Goal: Task Accomplishment & Management: Complete application form

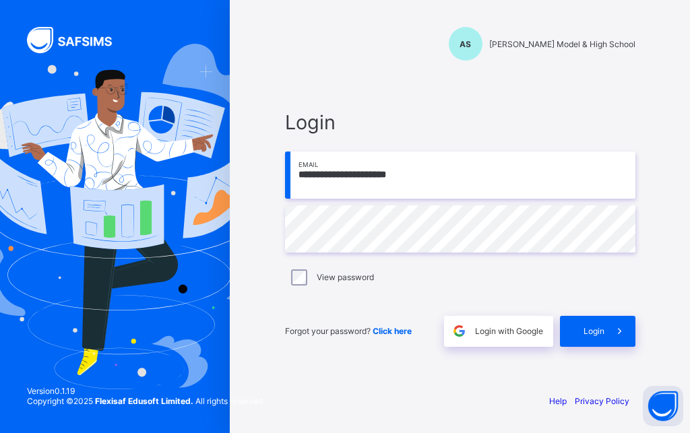
type input "**********"
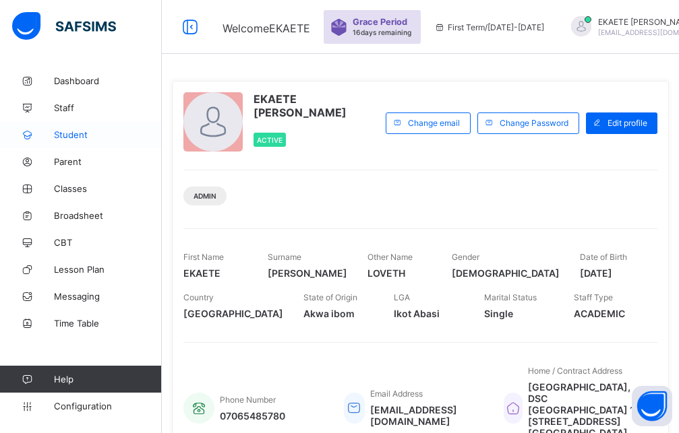
click at [73, 135] on span "Student" at bounding box center [108, 134] width 108 height 11
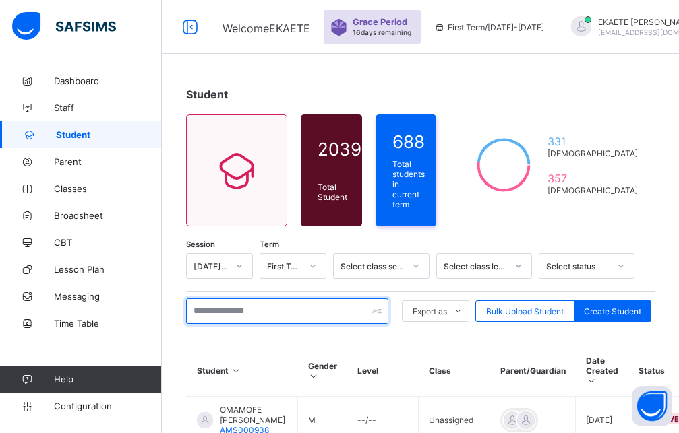
click at [288, 313] on input "text" at bounding box center [287, 312] width 202 height 26
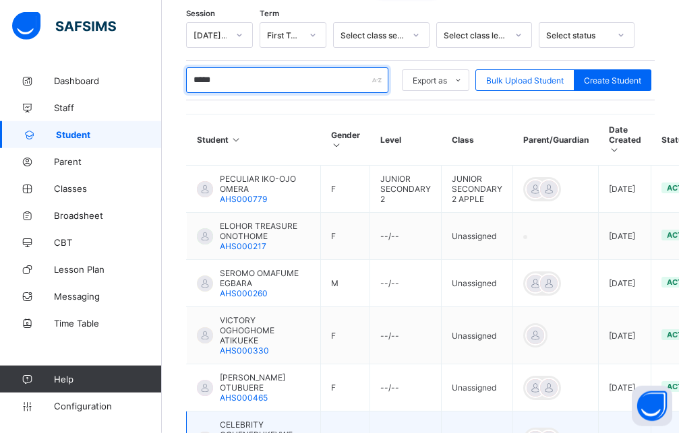
scroll to position [206, 0]
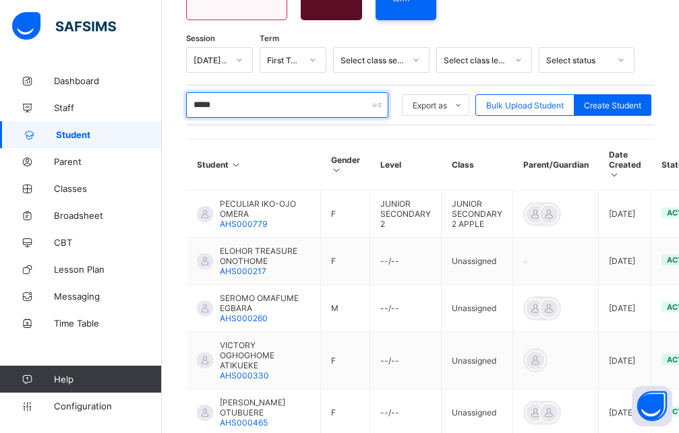
click at [236, 106] on input "*****" at bounding box center [287, 105] width 202 height 26
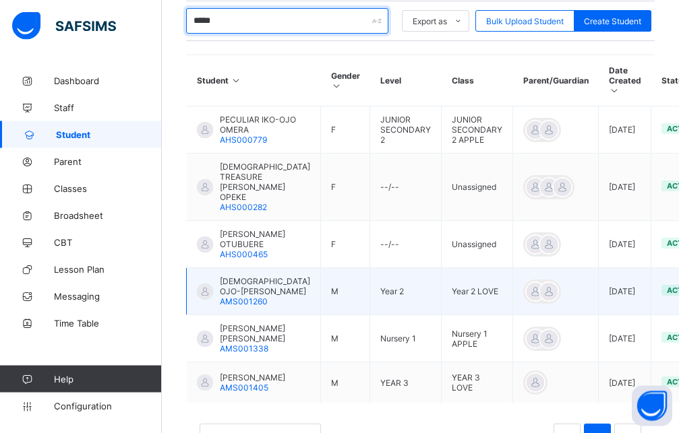
scroll to position [308, 0]
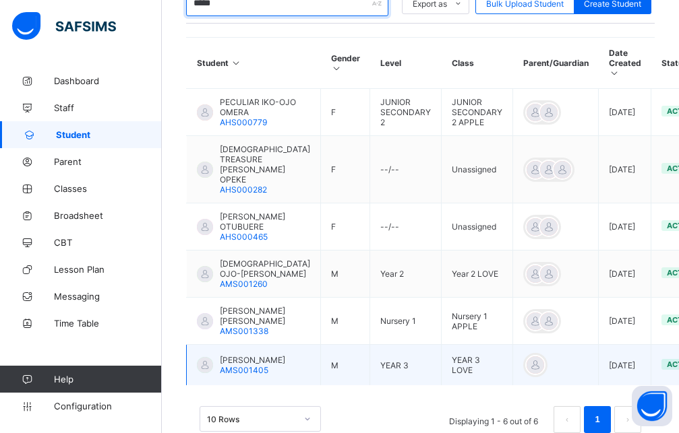
type input "*****"
click at [254, 355] on span "OGHENEOVO DANIEL OMEKEH" at bounding box center [252, 360] width 65 height 10
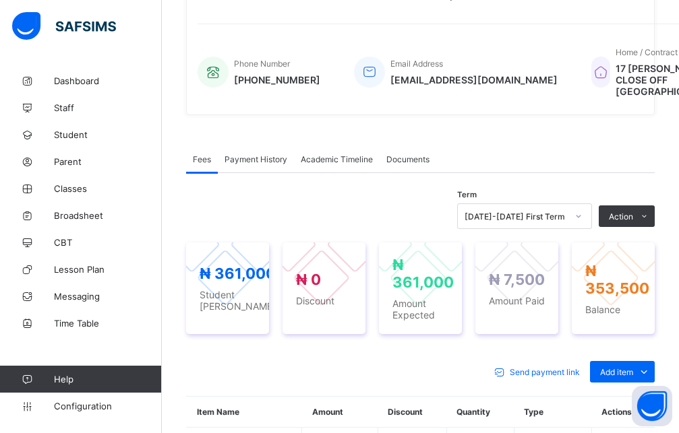
scroll to position [504, 0]
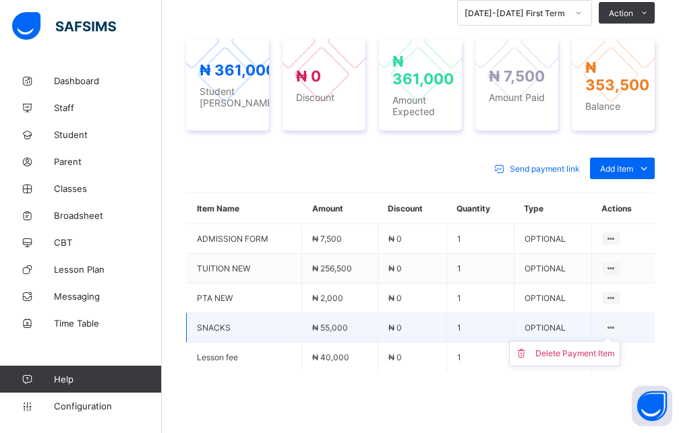
click at [620, 341] on ul "Delete Payment Item" at bounding box center [564, 354] width 111 height 26
click at [596, 361] on div "Delete Payment Item" at bounding box center [574, 353] width 79 height 13
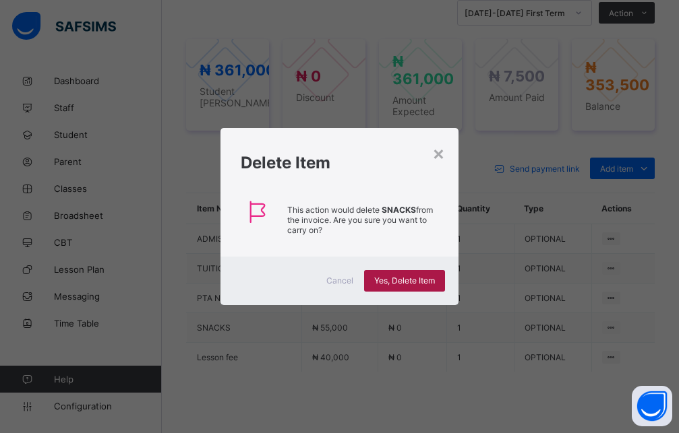
click at [400, 285] on span "Yes, Delete Item" at bounding box center [404, 281] width 61 height 10
click at [385, 278] on span "Yes, Delete Item" at bounding box center [404, 281] width 61 height 10
click at [441, 154] on div "×" at bounding box center [438, 153] width 13 height 23
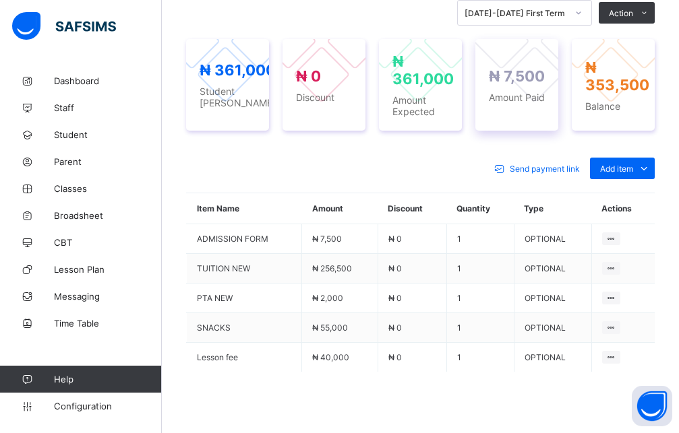
click at [542, 84] on div at bounding box center [534, 74] width 57 height 57
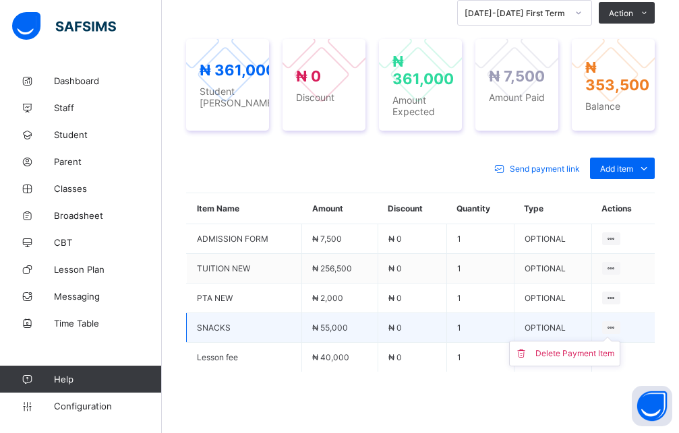
click at [617, 333] on icon at bounding box center [610, 328] width 11 height 10
click at [588, 366] on li "Delete Payment Item" at bounding box center [565, 354] width 110 height 24
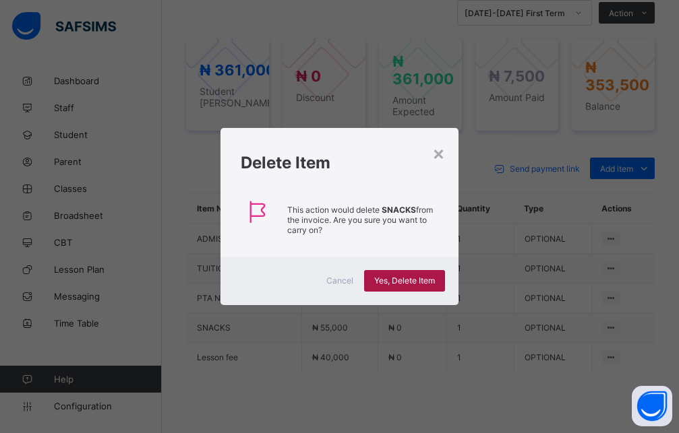
click at [402, 283] on span "Yes, Delete Item" at bounding box center [404, 281] width 61 height 10
click at [414, 278] on span "Yes, Delete Item" at bounding box center [404, 281] width 61 height 10
click at [403, 280] on span "Yes, Delete Item" at bounding box center [404, 281] width 61 height 10
click at [439, 156] on div "×" at bounding box center [438, 153] width 13 height 23
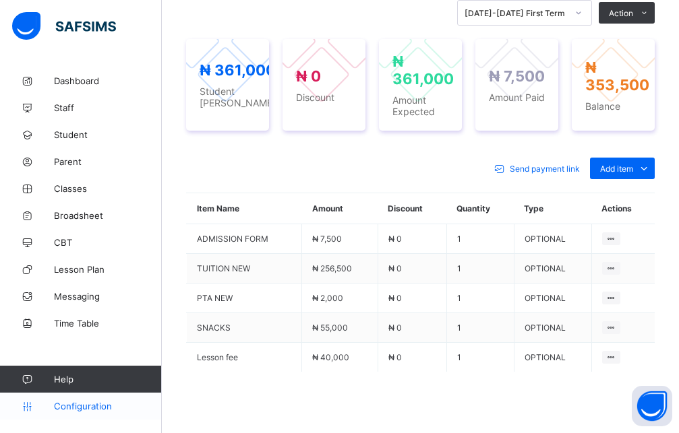
click at [68, 399] on link "Configuration" at bounding box center [80, 406] width 161 height 27
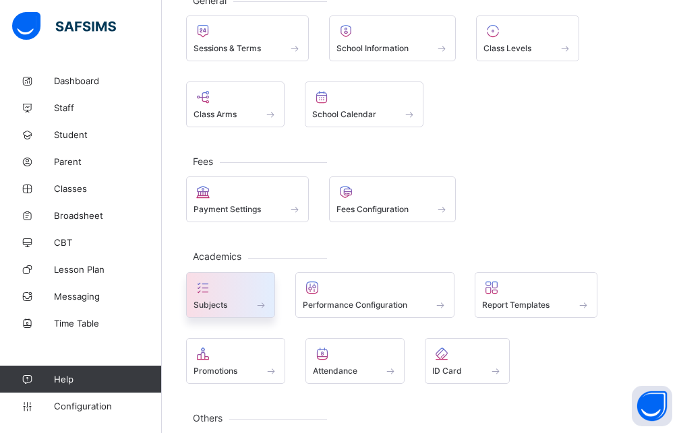
scroll to position [23, 0]
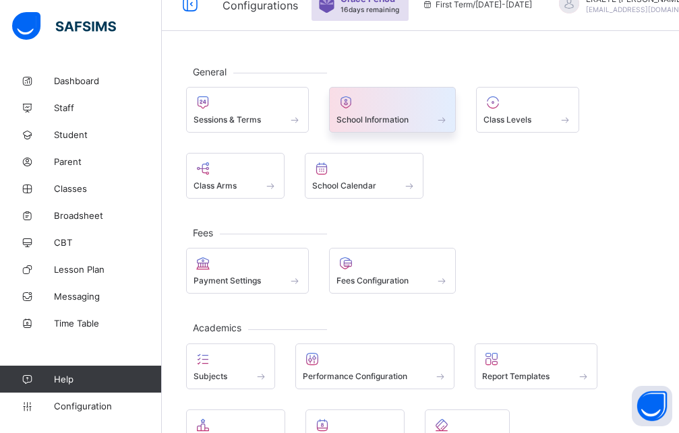
click at [406, 125] on div "School Information" at bounding box center [392, 119] width 113 height 11
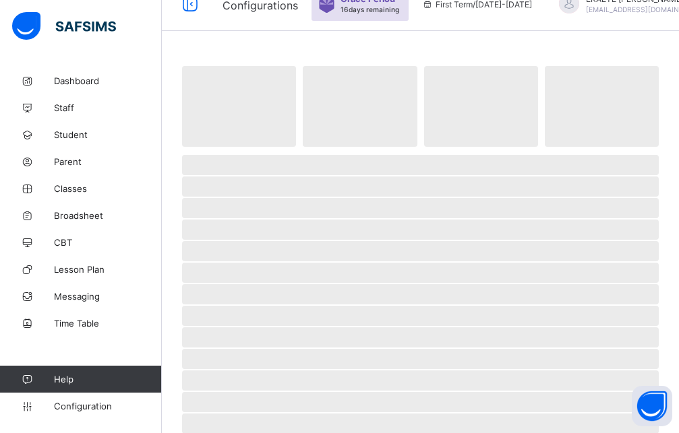
select select "**"
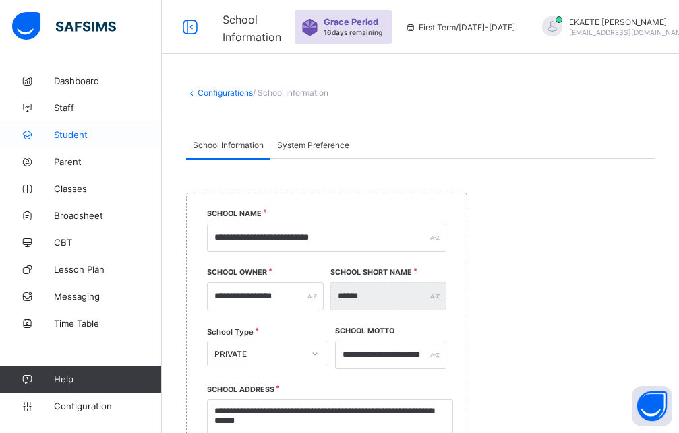
click at [72, 131] on span "Student" at bounding box center [108, 134] width 108 height 11
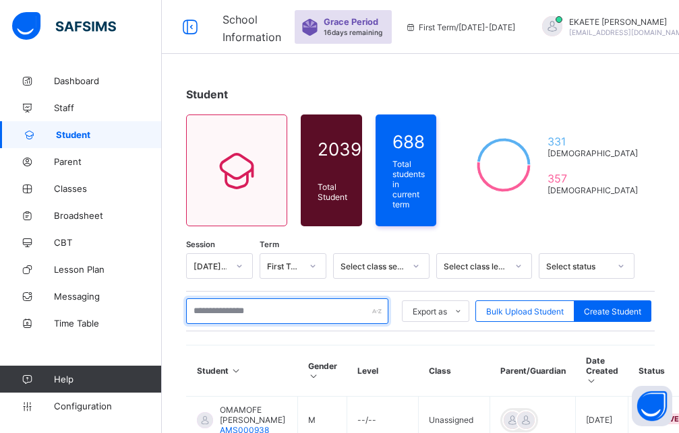
click at [335, 311] on input "text" at bounding box center [287, 312] width 202 height 26
type input "*****"
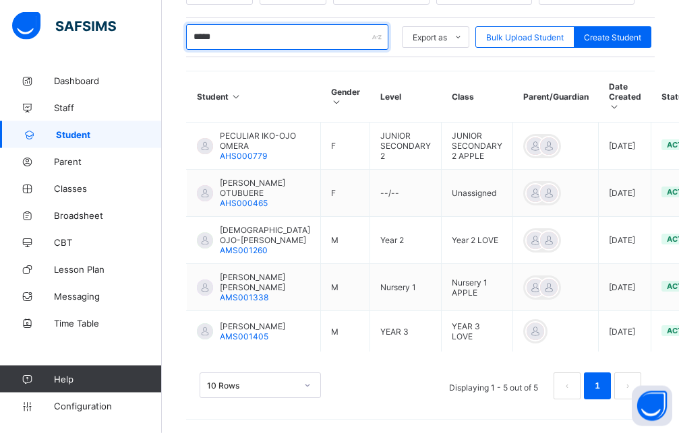
scroll to position [317, 0]
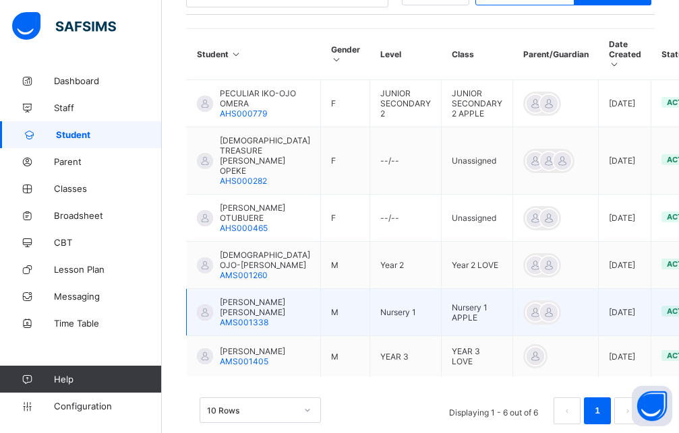
click at [247, 346] on span "OGHENEOVO DANIEL OMEKEH" at bounding box center [252, 351] width 65 height 10
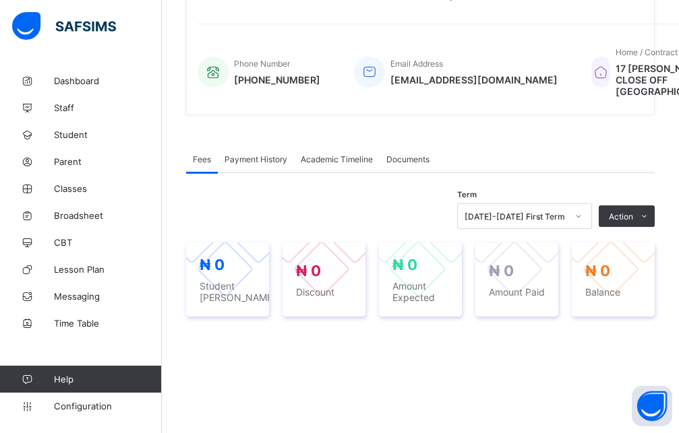
scroll to position [504, 0]
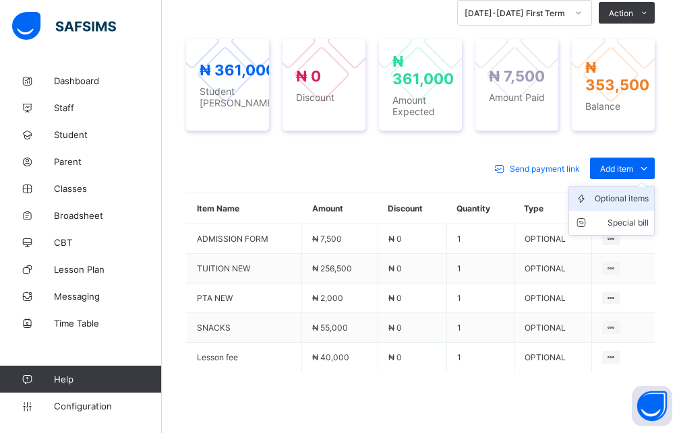
click at [631, 206] on div "Optional items" at bounding box center [621, 198] width 54 height 13
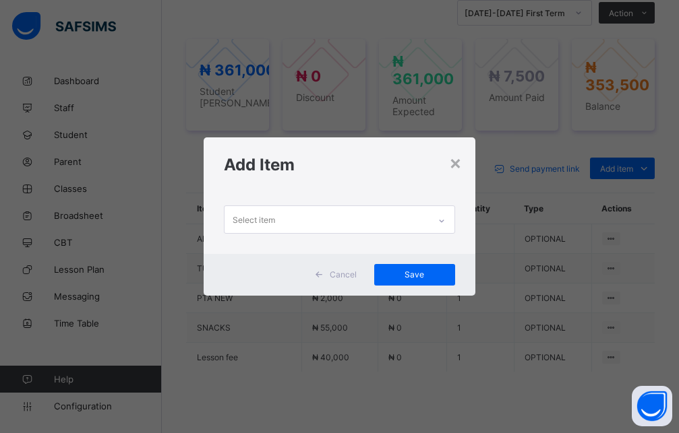
click at [442, 222] on icon at bounding box center [441, 220] width 8 height 13
click at [453, 163] on div "×" at bounding box center [455, 162] width 13 height 23
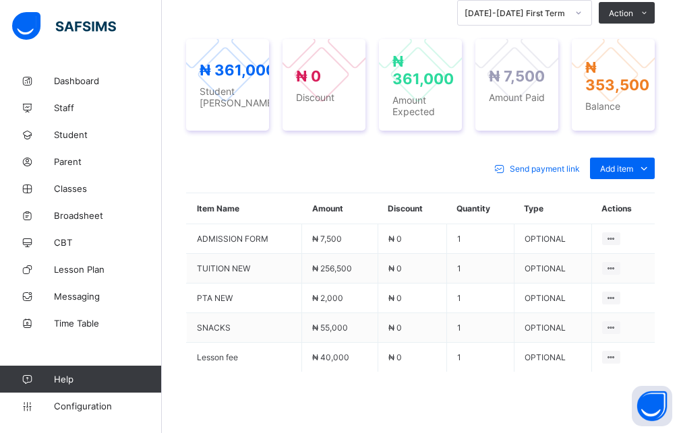
click at [439, 174] on div "Send payment link Add item Optional items Special bill" at bounding box center [420, 169] width 468 height 22
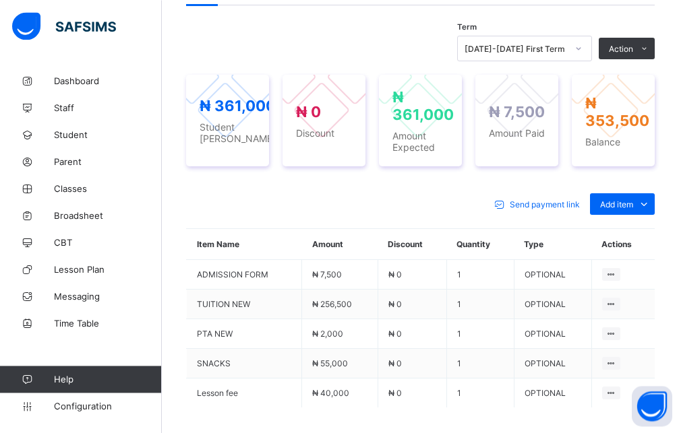
scroll to position [435, 0]
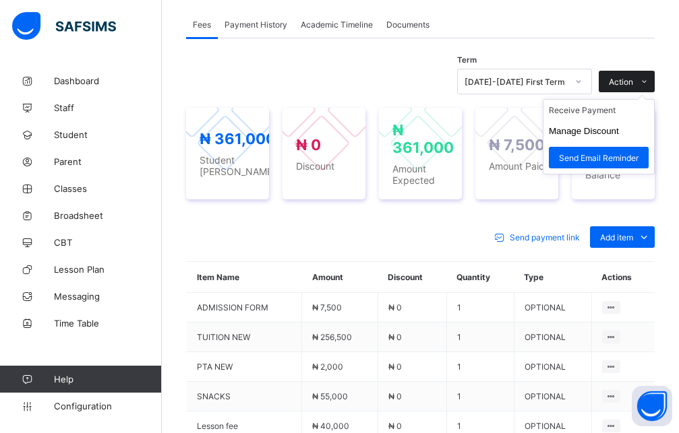
click at [633, 87] on span "Action" at bounding box center [621, 82] width 24 height 10
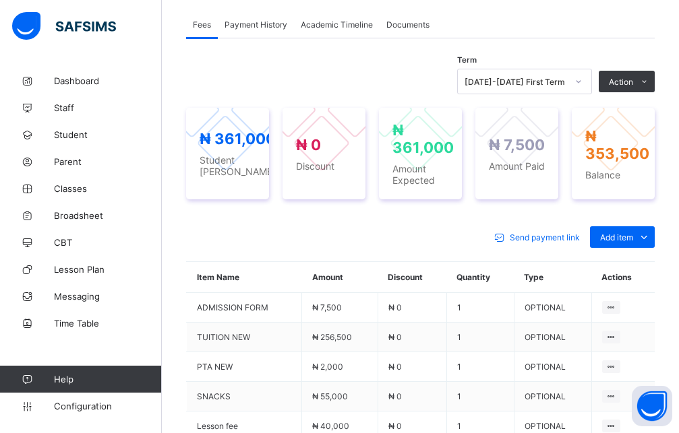
click at [267, 30] on span "Payment History" at bounding box center [255, 25] width 63 height 10
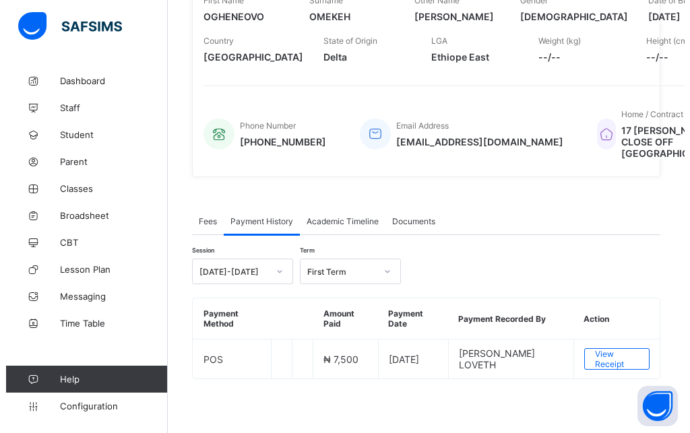
scroll to position [249, 0]
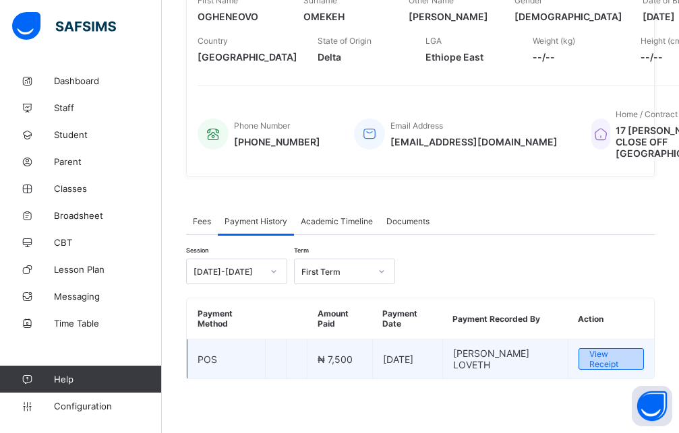
click at [614, 355] on span "View Receipt" at bounding box center [611, 359] width 44 height 20
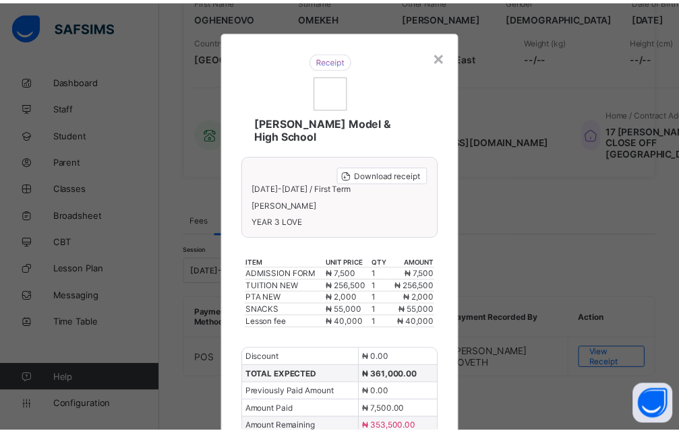
scroll to position [0, 0]
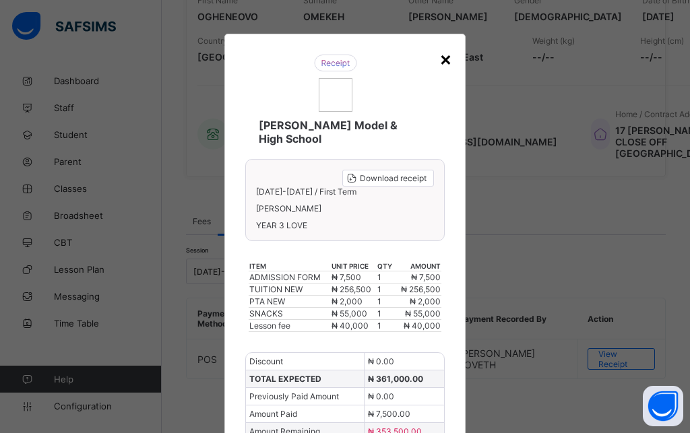
click at [439, 63] on div "×" at bounding box center [445, 58] width 13 height 23
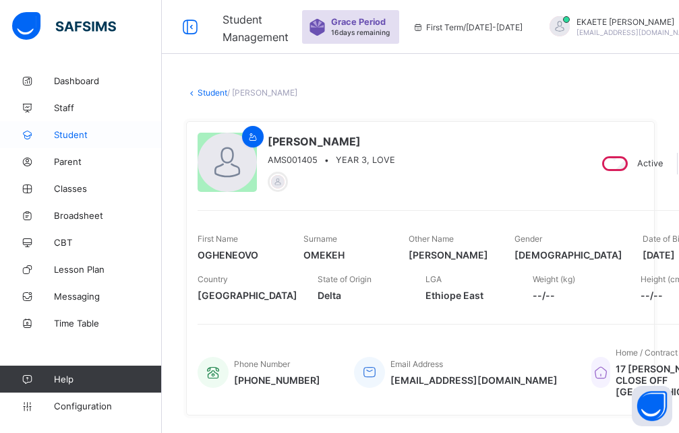
click at [64, 134] on span "Student" at bounding box center [108, 134] width 108 height 11
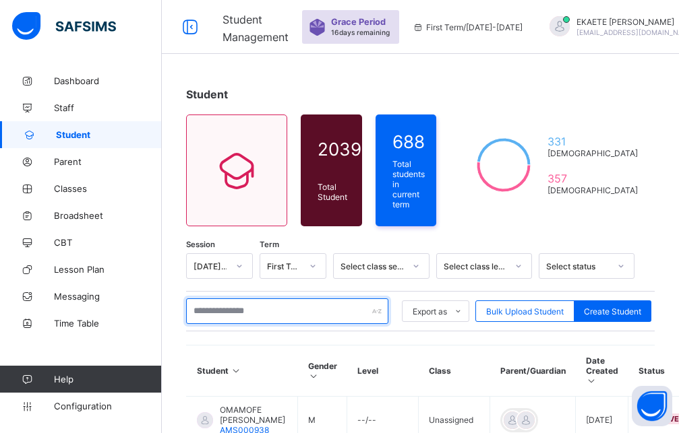
click at [272, 306] on input "text" at bounding box center [287, 312] width 202 height 26
click at [326, 302] on input "text" at bounding box center [287, 312] width 202 height 26
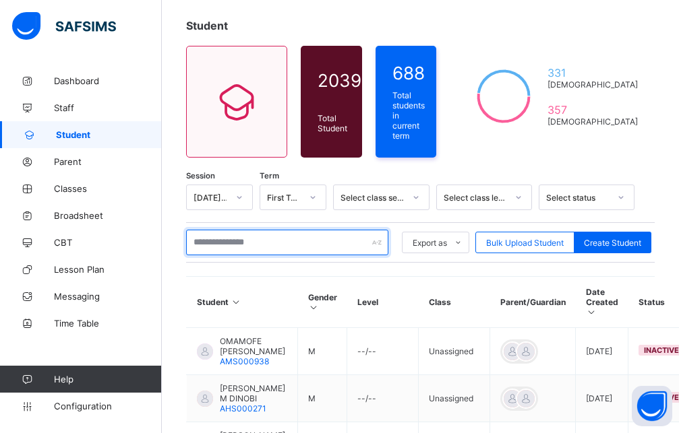
click at [286, 237] on input "text" at bounding box center [287, 243] width 202 height 26
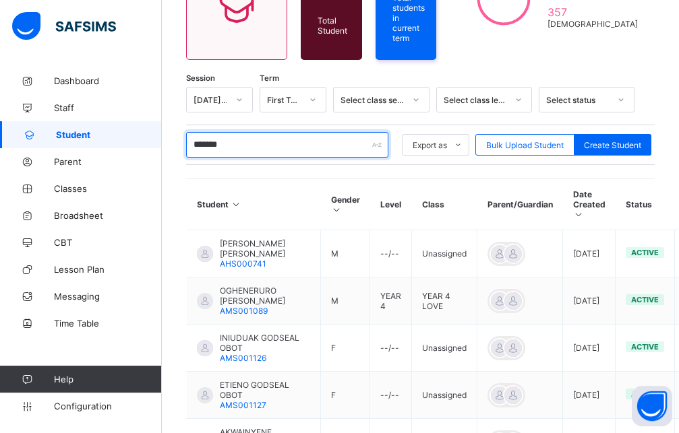
scroll to position [127, 0]
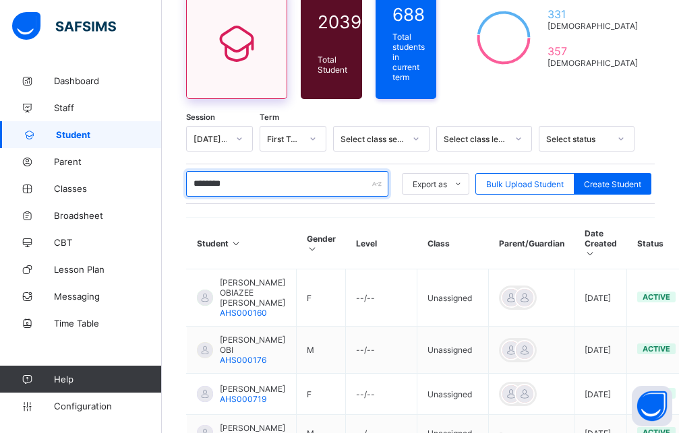
type input "********"
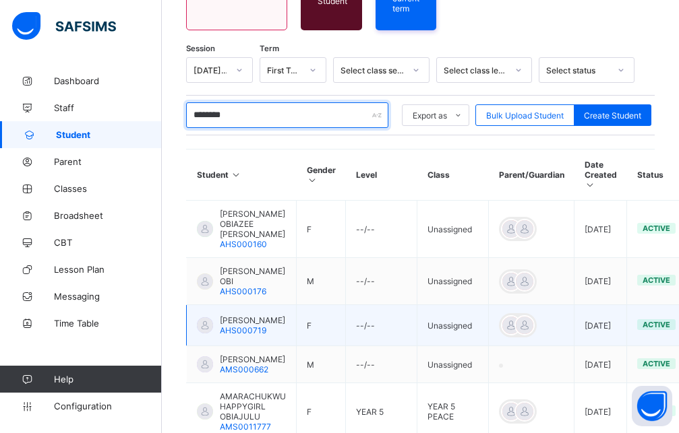
scroll to position [265, 0]
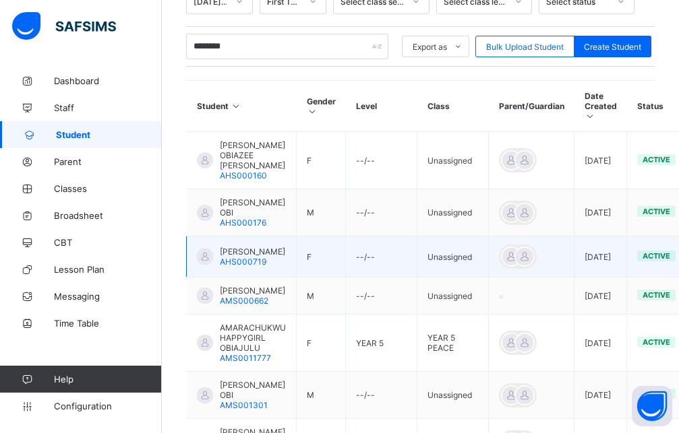
click at [245, 249] on span "OBIAJULU EMMANUELLA EDIKE" at bounding box center [252, 252] width 65 height 10
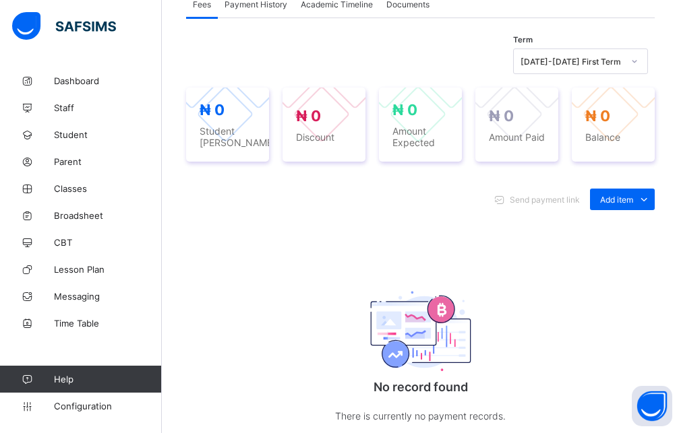
scroll to position [56, 0]
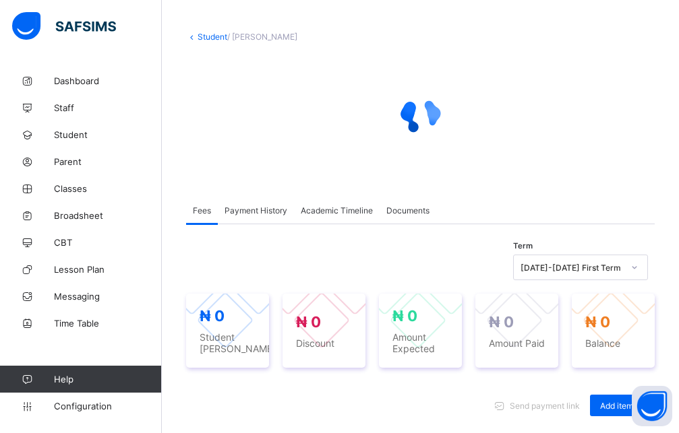
click at [212, 34] on link "Student" at bounding box center [212, 37] width 30 height 10
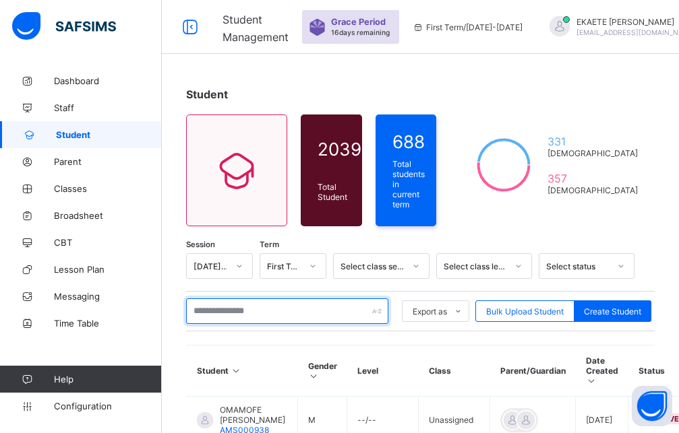
click at [248, 309] on input "text" at bounding box center [287, 312] width 202 height 26
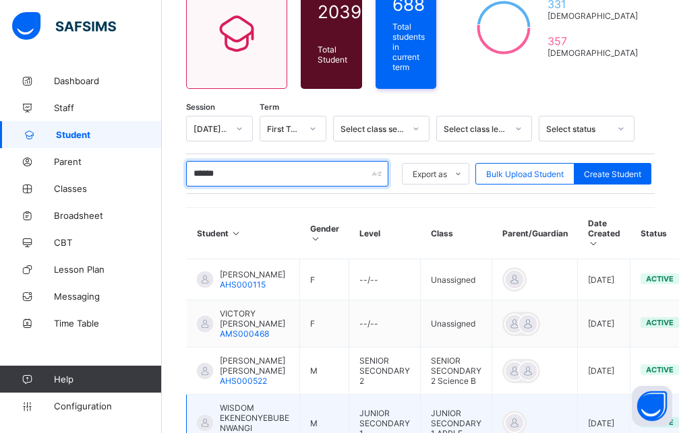
scroll to position [259, 0]
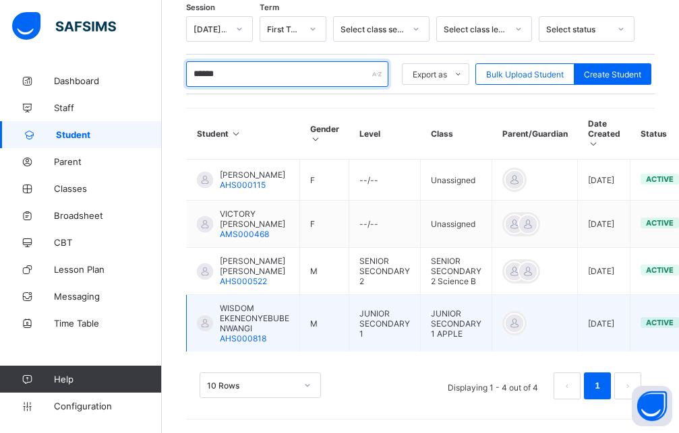
type input "******"
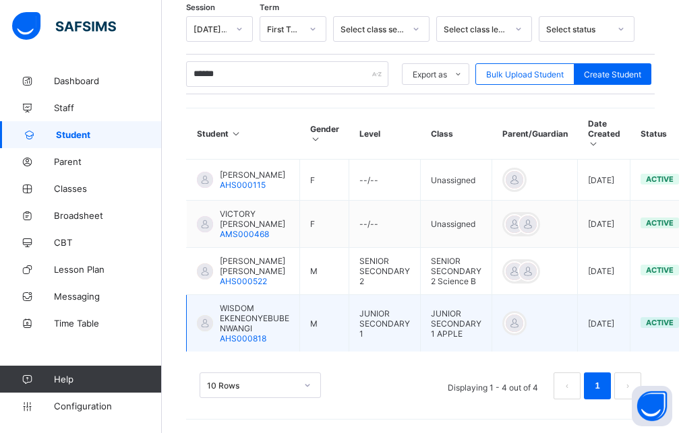
click at [267, 329] on span "WISDOM EKENEONYEBUBE NWANGI" at bounding box center [254, 318] width 69 height 30
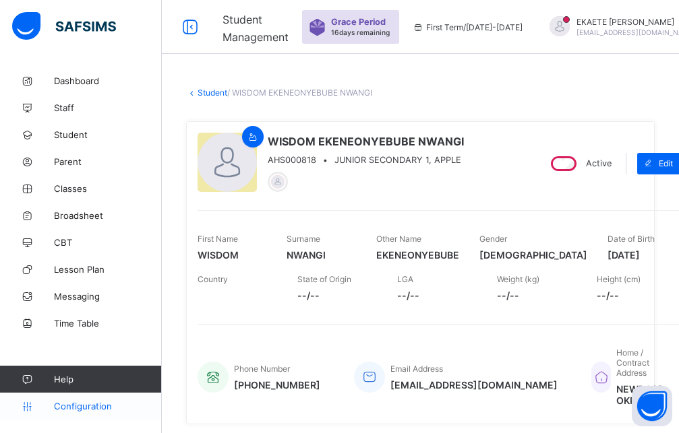
click at [112, 411] on span "Configuration" at bounding box center [107, 406] width 107 height 11
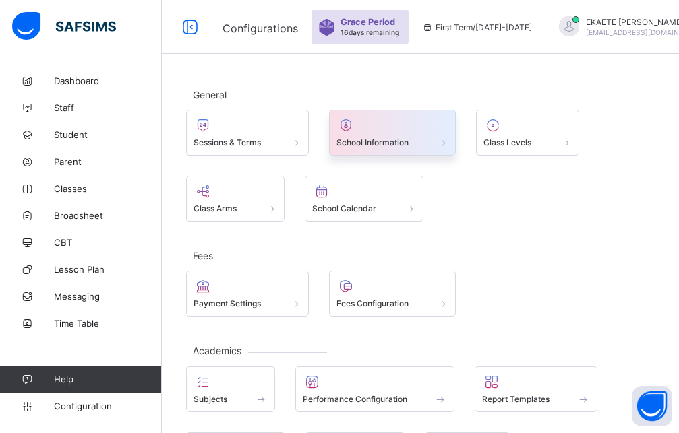
click at [390, 133] on div at bounding box center [392, 125] width 113 height 16
select select "**"
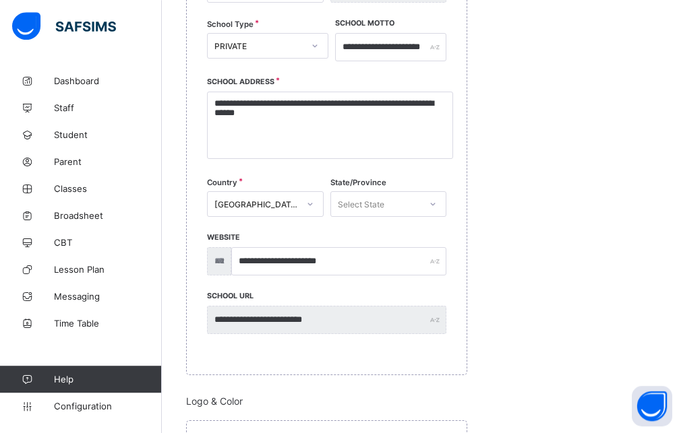
scroll to position [275, 0]
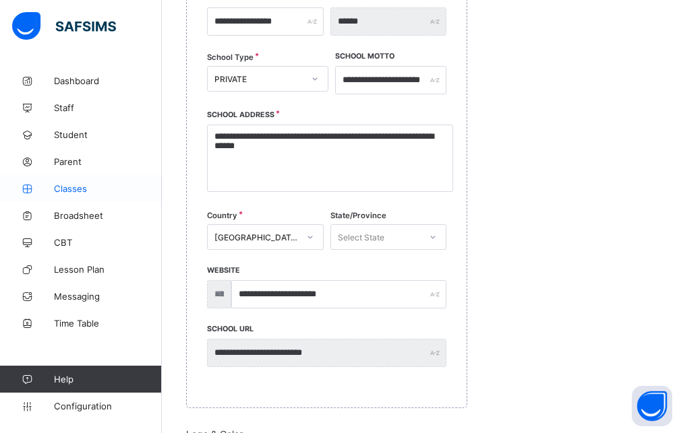
click at [67, 189] on span "Classes" at bounding box center [108, 188] width 108 height 11
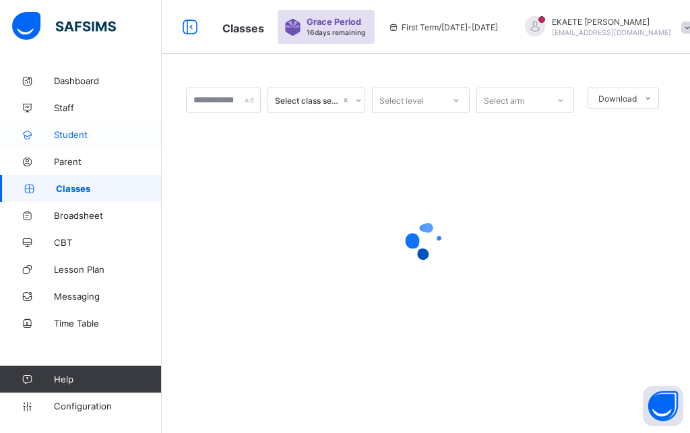
click at [63, 139] on span "Student" at bounding box center [108, 134] width 108 height 11
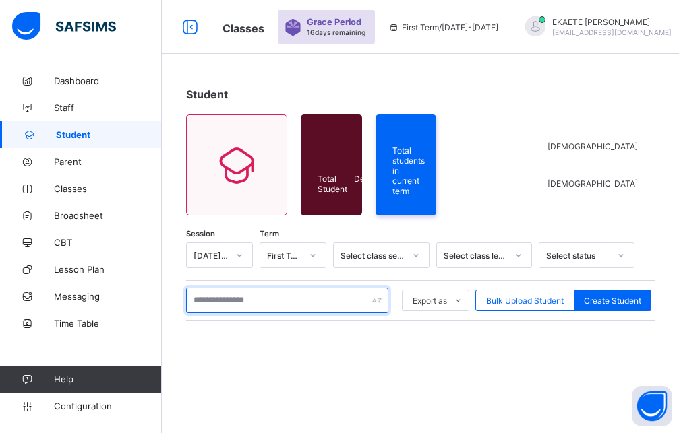
click at [317, 305] on input "text" at bounding box center [287, 301] width 202 height 26
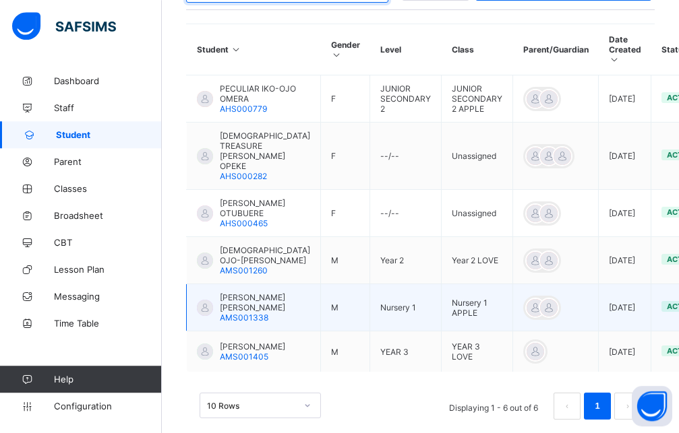
scroll to position [324, 0]
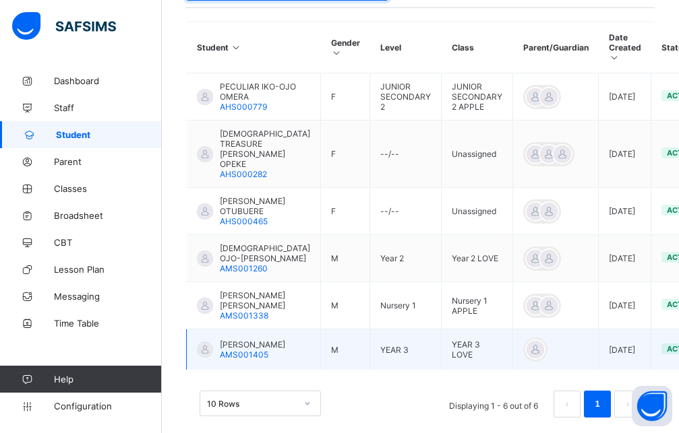
type input "*****"
click at [252, 340] on span "OGHENEOVO DANIEL OMEKEH" at bounding box center [252, 345] width 65 height 10
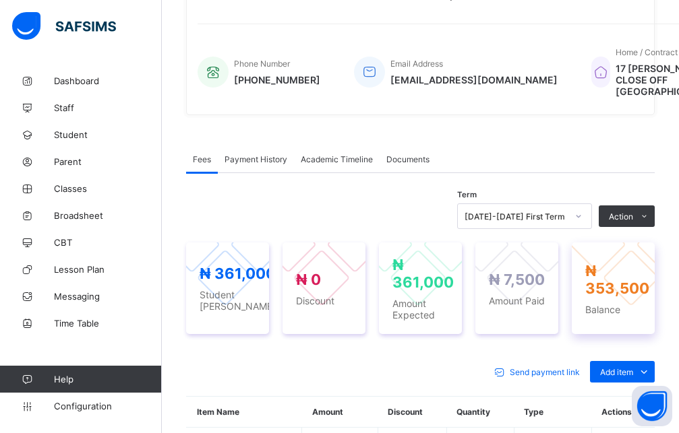
scroll to position [435, 0]
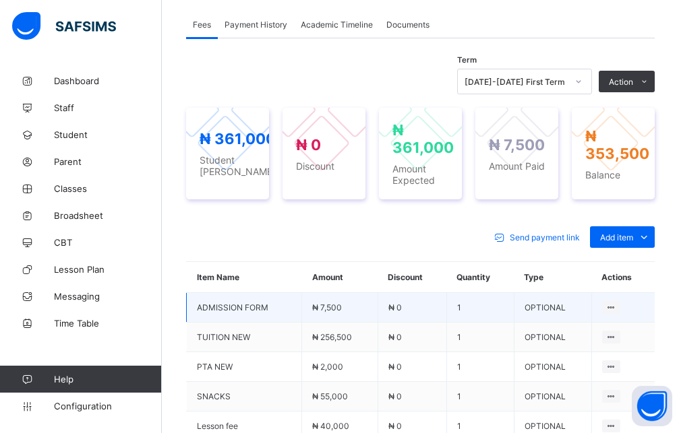
click at [559, 322] on td "OPTIONAL" at bounding box center [553, 308] width 78 height 30
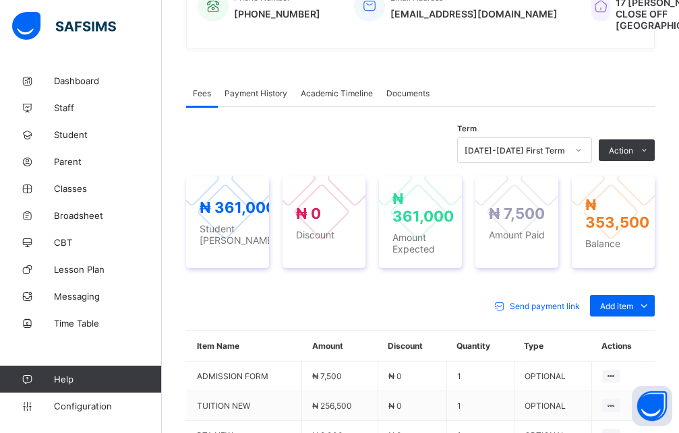
click at [240, 98] on span "Payment History" at bounding box center [255, 93] width 63 height 10
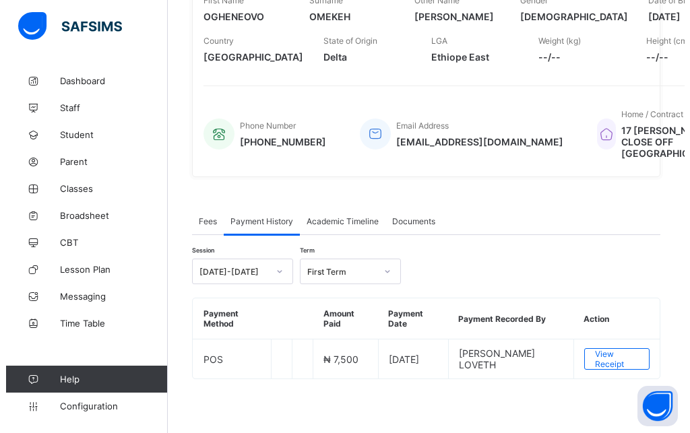
scroll to position [249, 0]
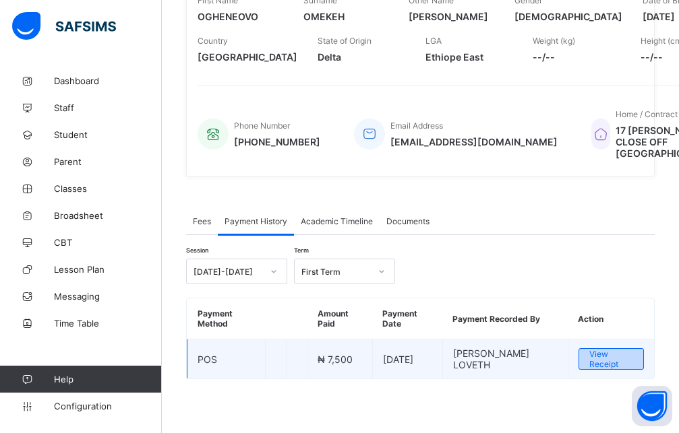
click at [622, 356] on span "View Receipt" at bounding box center [611, 359] width 44 height 20
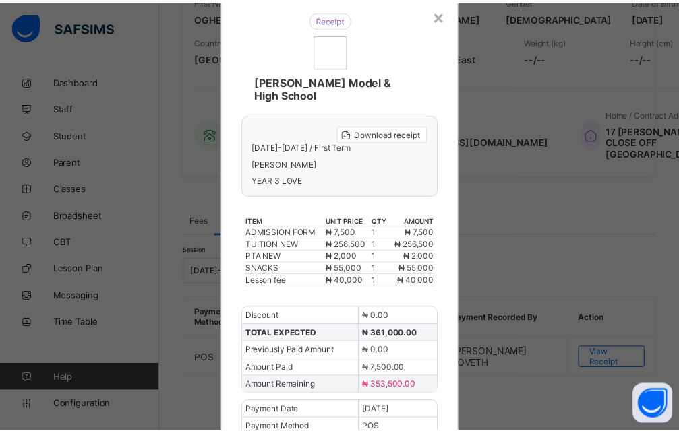
scroll to position [0, 0]
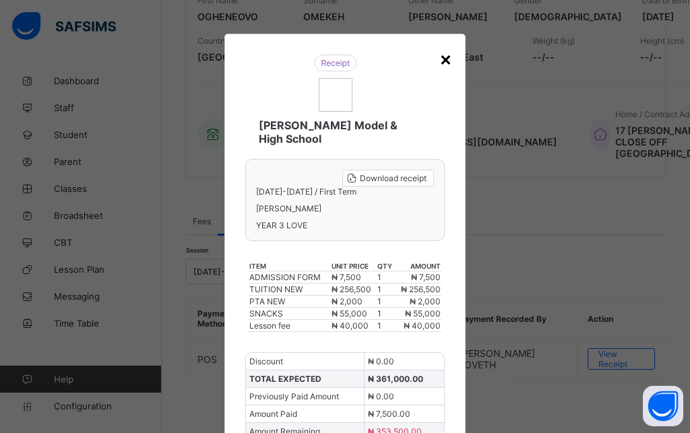
click at [439, 63] on div "×" at bounding box center [445, 58] width 13 height 23
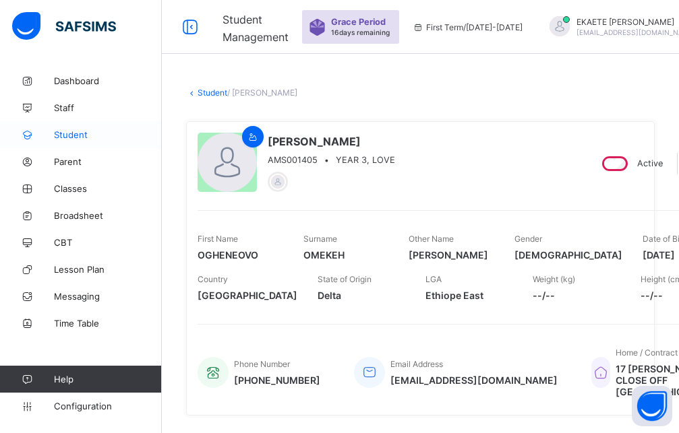
click at [80, 140] on link "Student" at bounding box center [81, 134] width 162 height 27
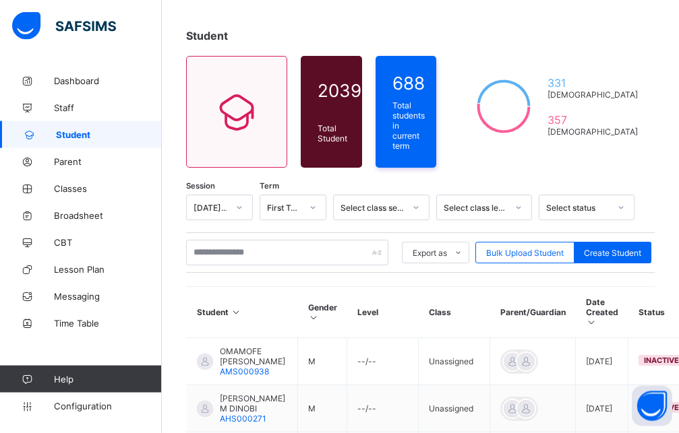
scroll to position [51, 0]
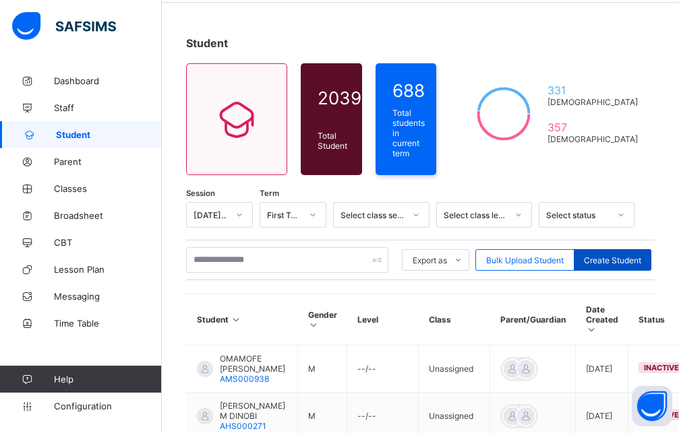
click at [634, 261] on div "Create Student" at bounding box center [613, 260] width 78 height 22
select select "**"
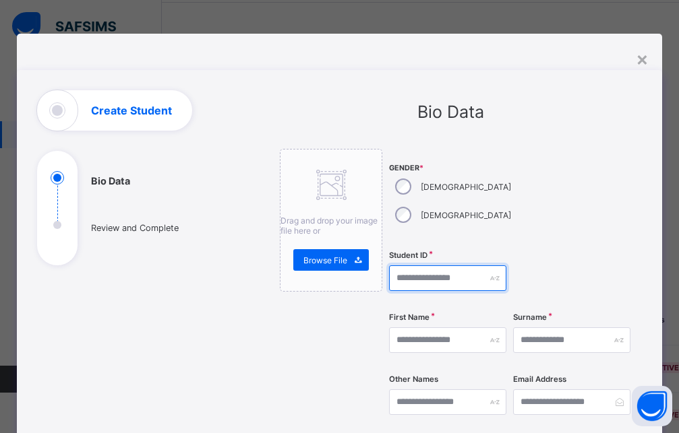
click at [470, 266] on input "text" at bounding box center [447, 279] width 117 height 26
type input "*********"
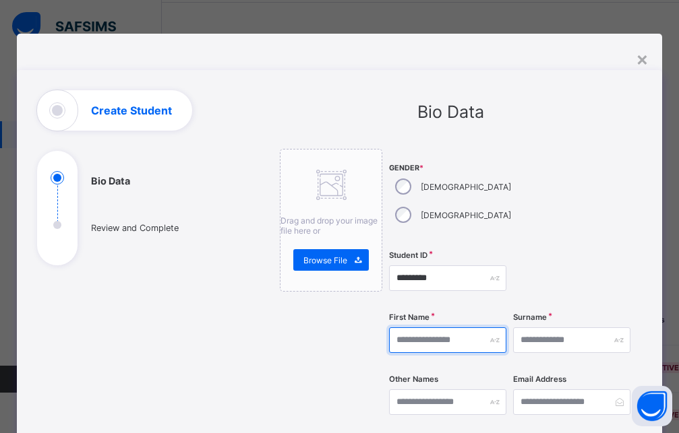
click at [465, 328] on input "text" at bounding box center [447, 341] width 117 height 26
type input "********"
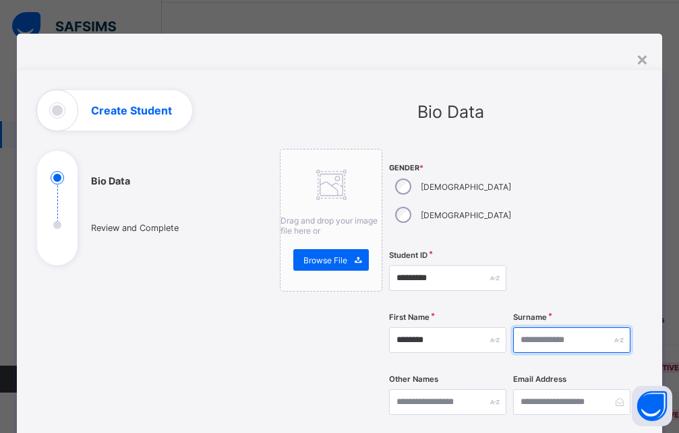
click at [566, 328] on input "text" at bounding box center [571, 341] width 117 height 26
type input "*******"
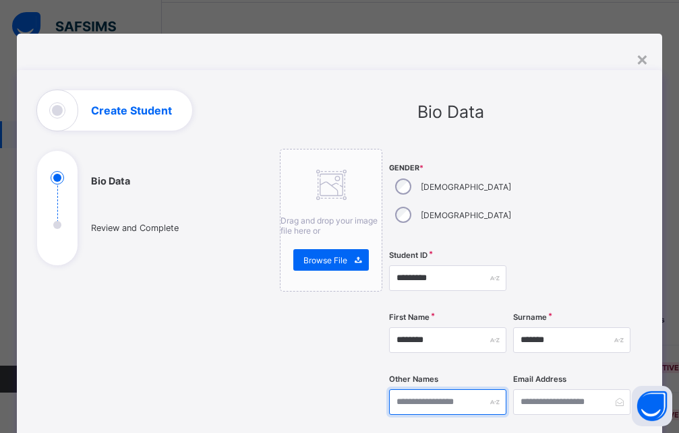
click at [419, 390] on input "text" at bounding box center [447, 403] width 117 height 26
type input "**********"
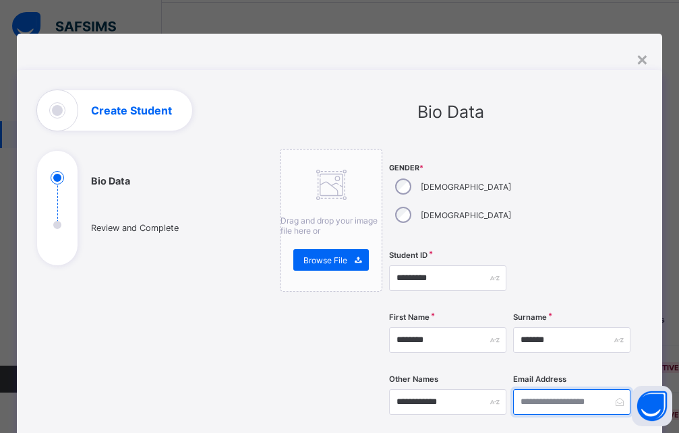
click at [592, 390] on input "email" at bounding box center [571, 403] width 117 height 26
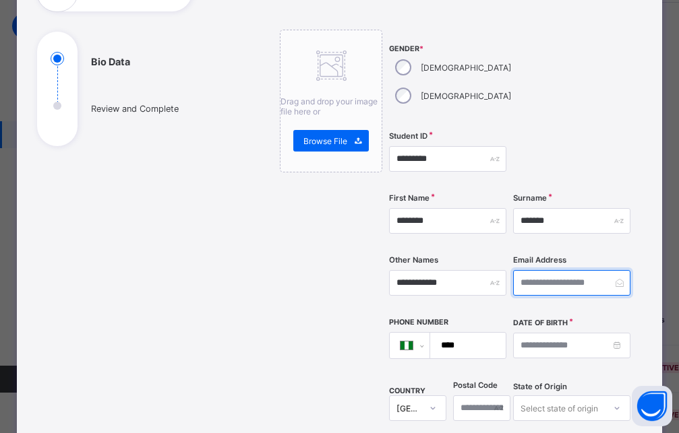
scroll to position [121, 0]
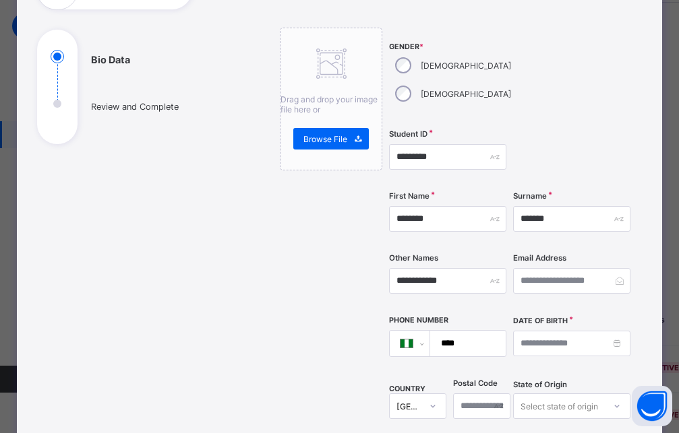
click at [464, 331] on input "****" at bounding box center [465, 344] width 65 height 26
type input "**********"
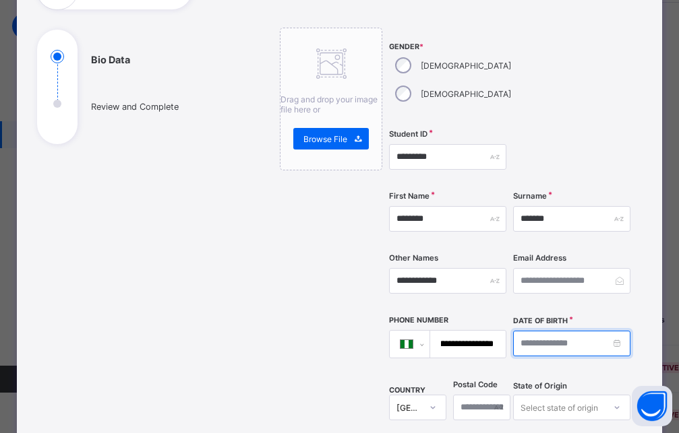
click at [520, 331] on input at bounding box center [571, 344] width 117 height 26
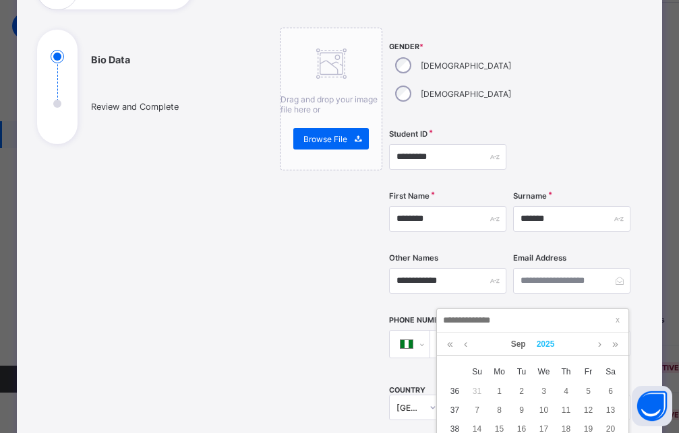
click at [545, 350] on link "2025" at bounding box center [545, 344] width 29 height 23
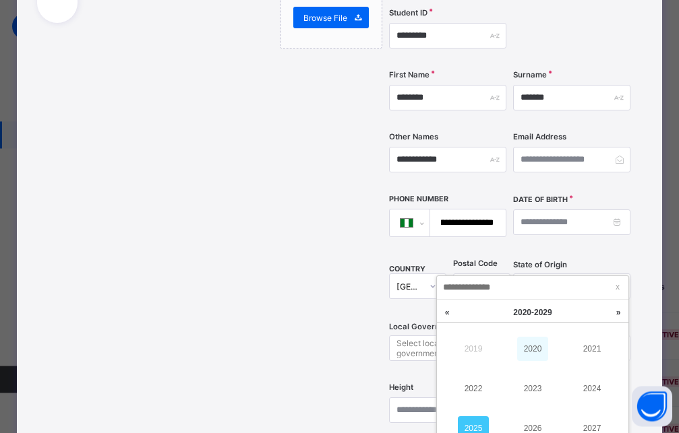
scroll to position [137, 0]
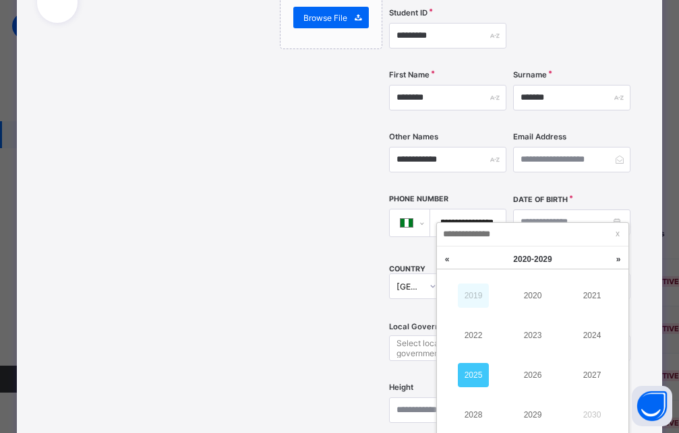
click at [478, 301] on link "2019" at bounding box center [473, 296] width 31 height 24
click at [540, 338] on link "2013" at bounding box center [532, 336] width 31 height 24
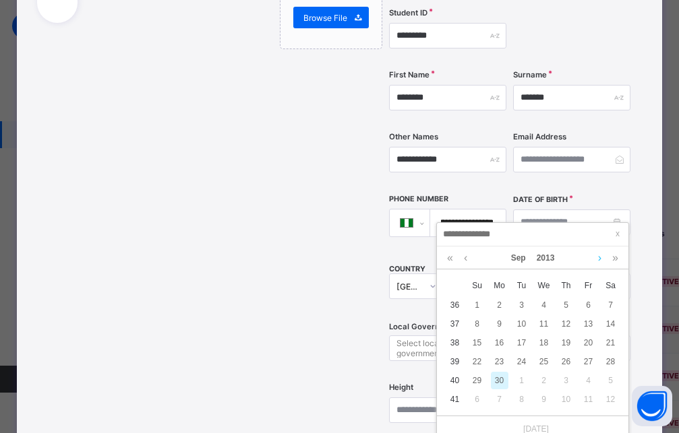
click at [599, 257] on link at bounding box center [599, 258] width 10 height 23
click at [525, 304] on div "3" at bounding box center [522, 306] width 18 height 18
type input "**********"
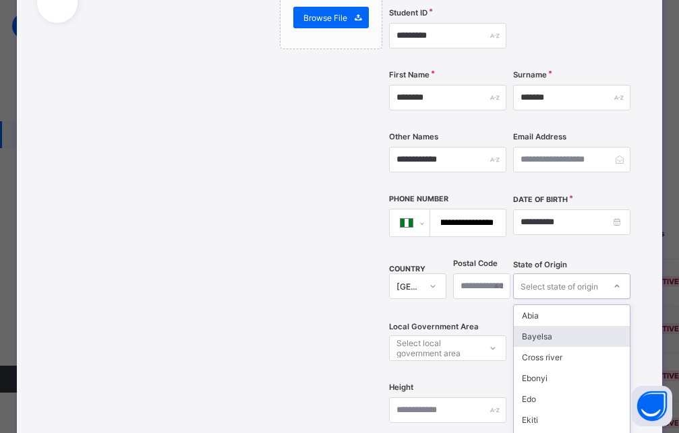
scroll to position [295, 0]
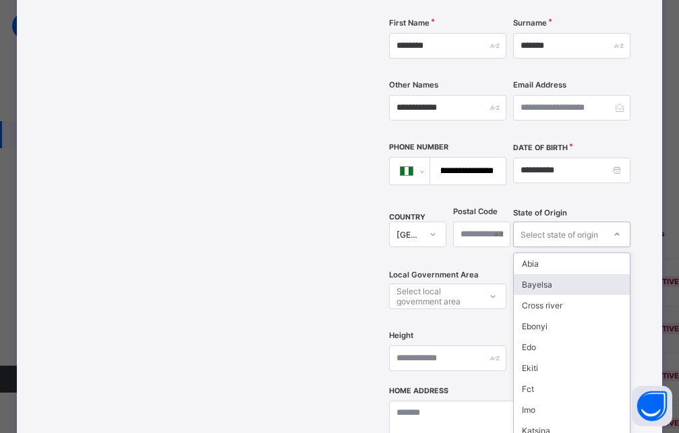
click at [555, 247] on div "option Bayelsa focused, 2 of 37. 37 results available. Use Up and Down to choos…" at bounding box center [571, 235] width 117 height 26
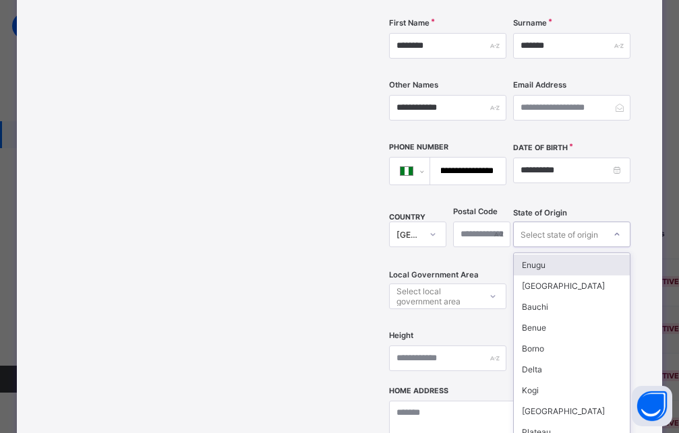
scroll to position [546, 0]
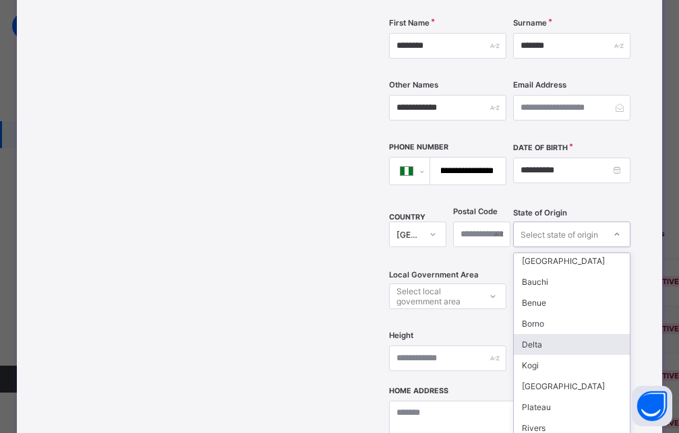
click at [534, 334] on div "Delta" at bounding box center [572, 344] width 116 height 21
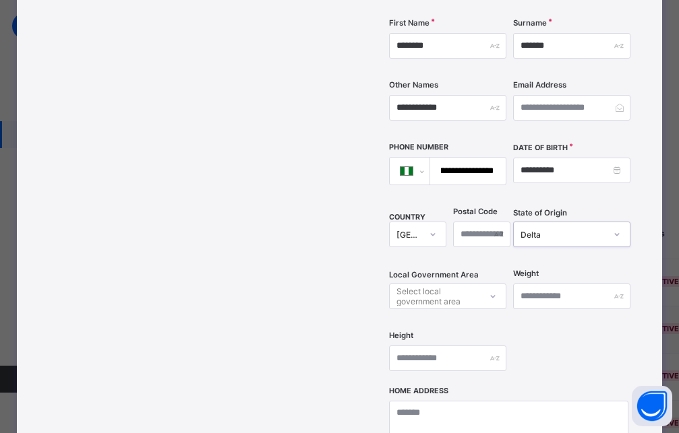
click at [481, 286] on div at bounding box center [492, 297] width 23 height 22
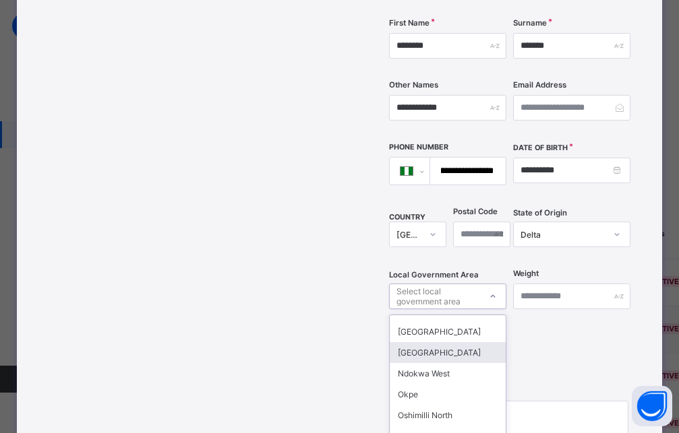
scroll to position [121, 0]
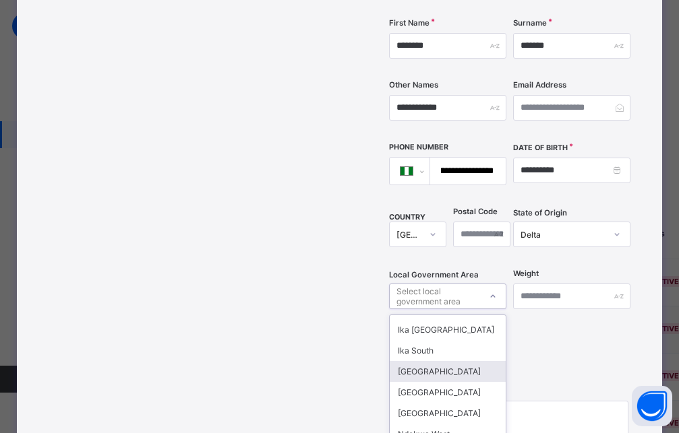
click at [425, 361] on div "Isoko North" at bounding box center [448, 371] width 116 height 21
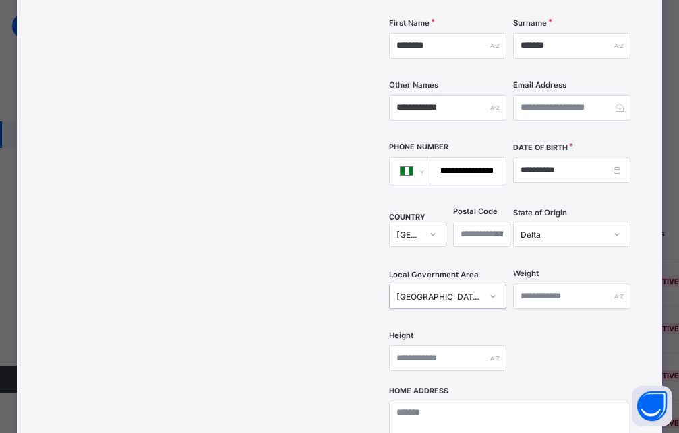
scroll to position [355, 0]
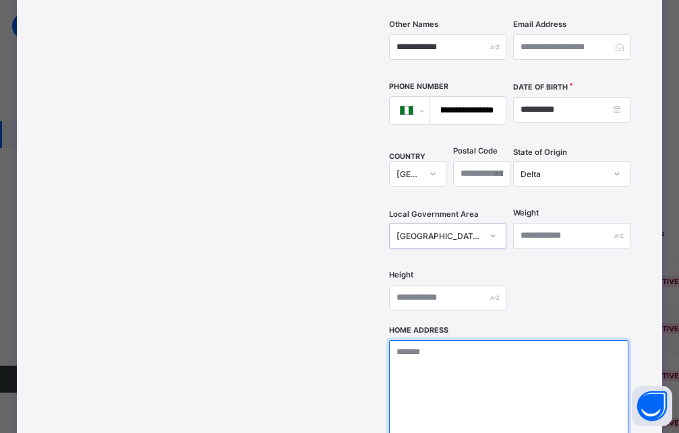
click at [429, 343] on textarea at bounding box center [508, 407] width 239 height 135
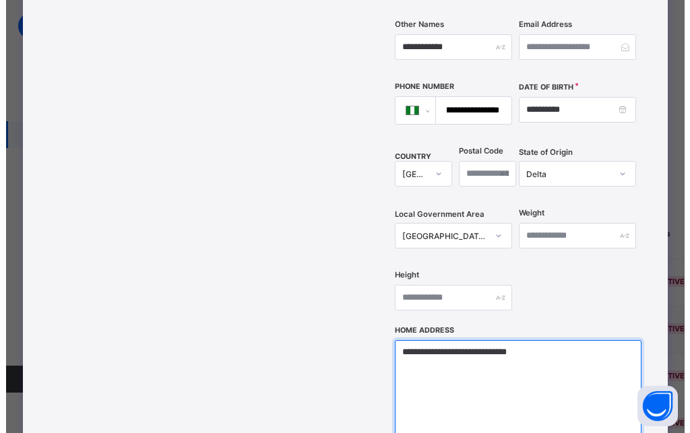
scroll to position [584, 0]
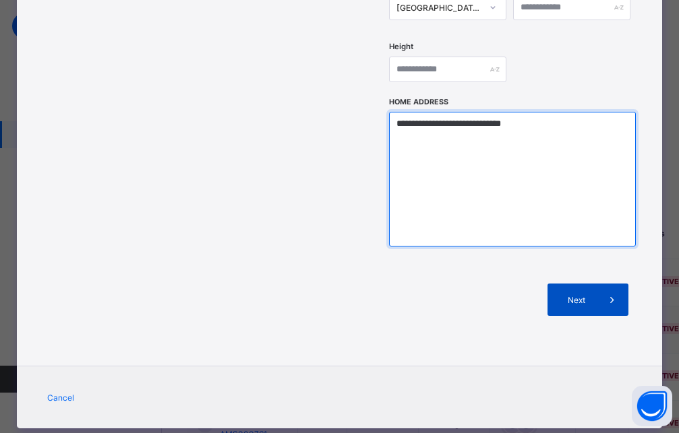
type textarea "**********"
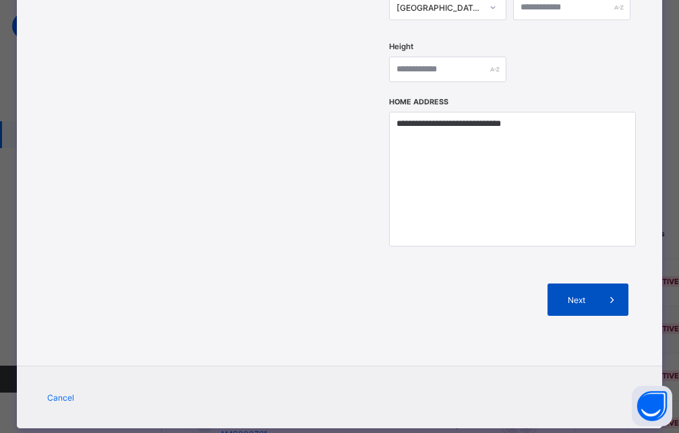
click at [567, 295] on span "Next" at bounding box center [576, 300] width 38 height 10
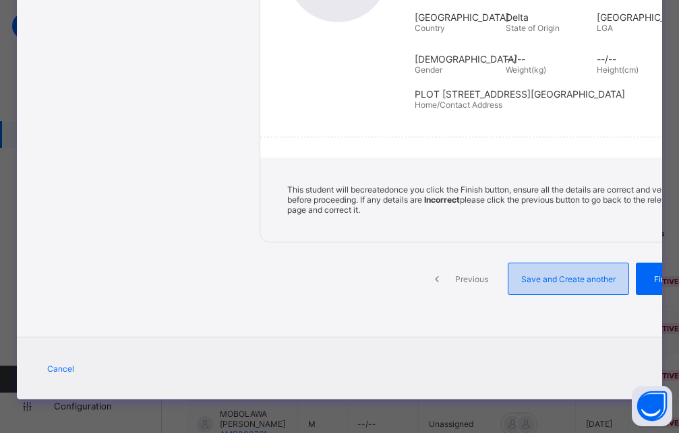
scroll to position [273, 0]
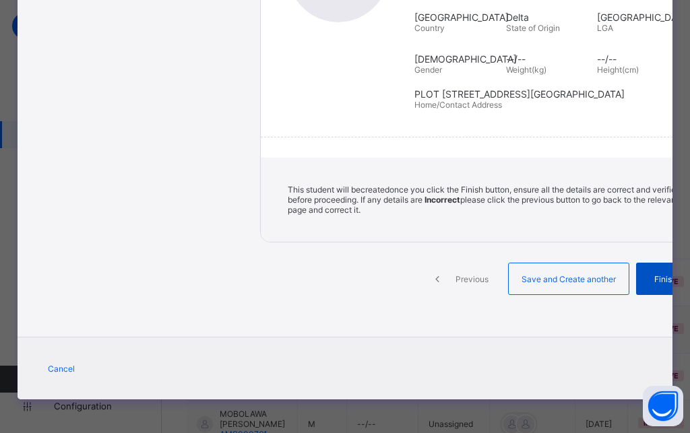
click at [646, 276] on span "Finish" at bounding box center [665, 279] width 38 height 10
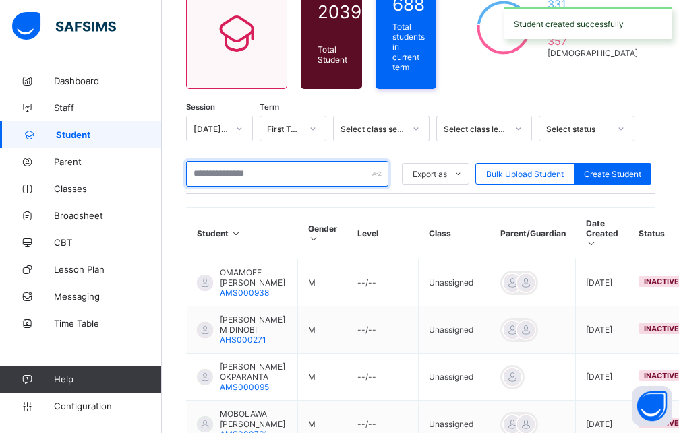
click at [264, 171] on input "text" at bounding box center [287, 174] width 202 height 26
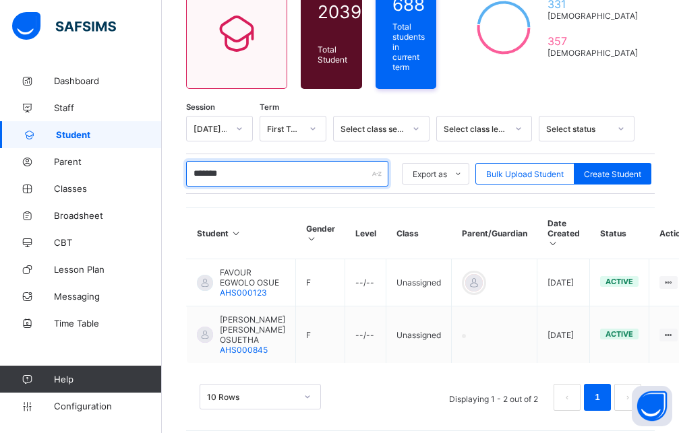
scroll to position [135, 0]
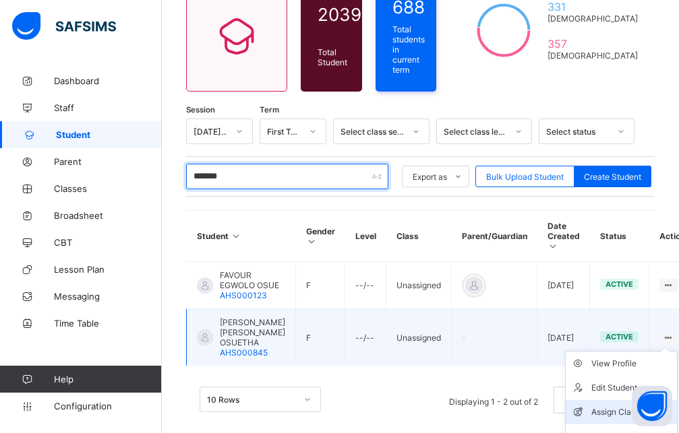
type input "*******"
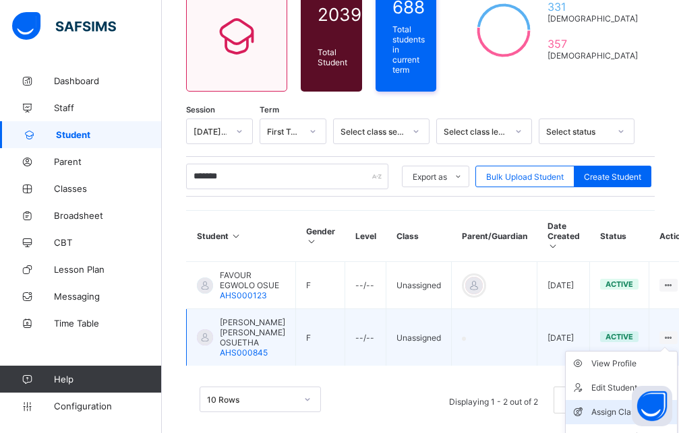
click at [598, 406] on div "Assign Class" at bounding box center [631, 412] width 80 height 13
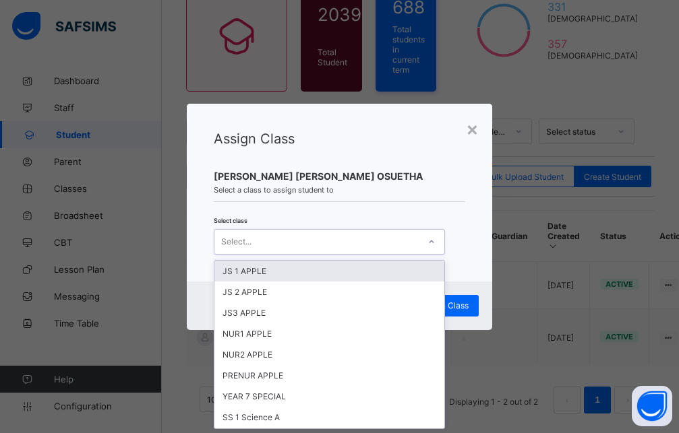
click at [434, 241] on icon at bounding box center [431, 241] width 8 height 13
click at [257, 272] on div "JS 1 APPLE" at bounding box center [329, 271] width 230 height 21
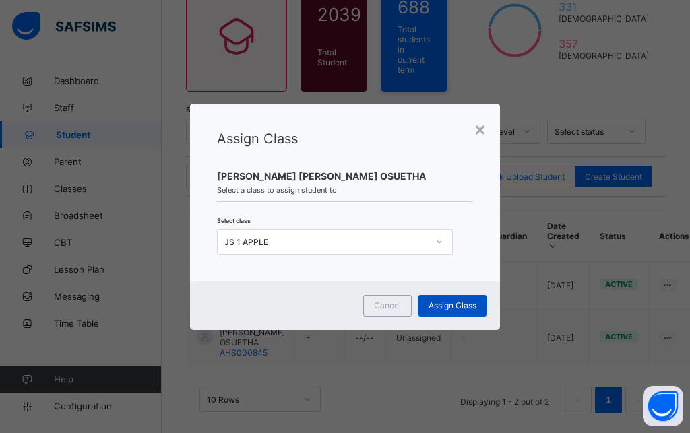
click at [466, 307] on span "Assign Class" at bounding box center [453, 306] width 48 height 10
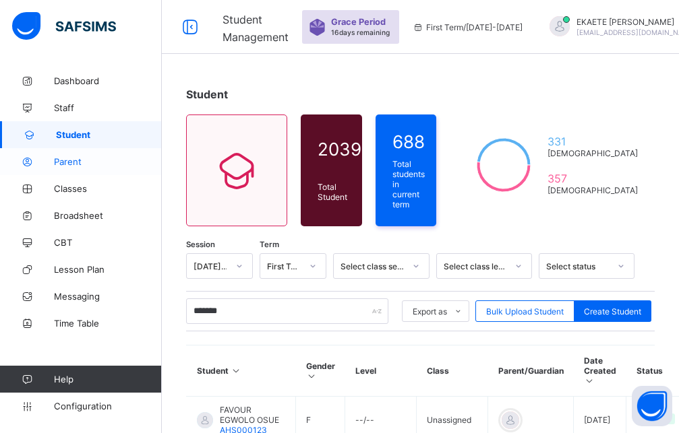
click at [71, 158] on span "Parent" at bounding box center [108, 161] width 108 height 11
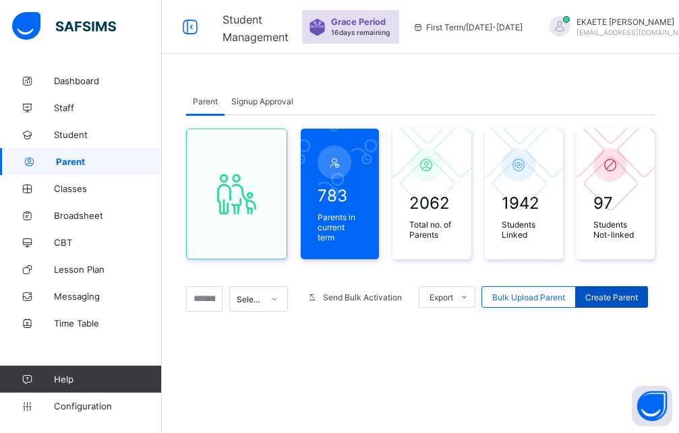
click at [632, 293] on span "Create Parent" at bounding box center [611, 298] width 53 height 10
select select "**"
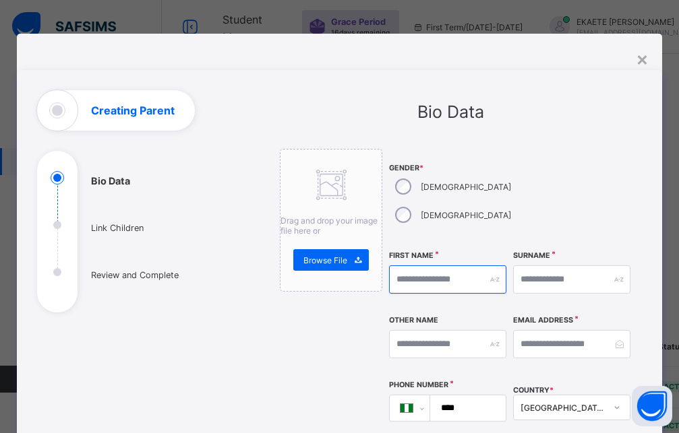
click at [403, 266] on input "text" at bounding box center [447, 280] width 117 height 28
type input "******"
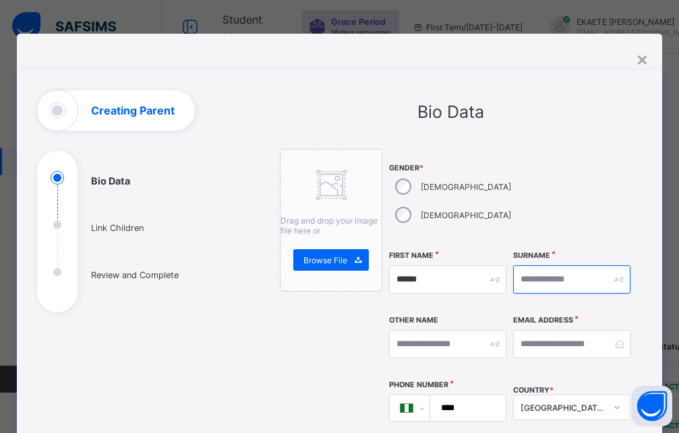
click at [528, 266] on input "text" at bounding box center [571, 280] width 117 height 28
type input "*******"
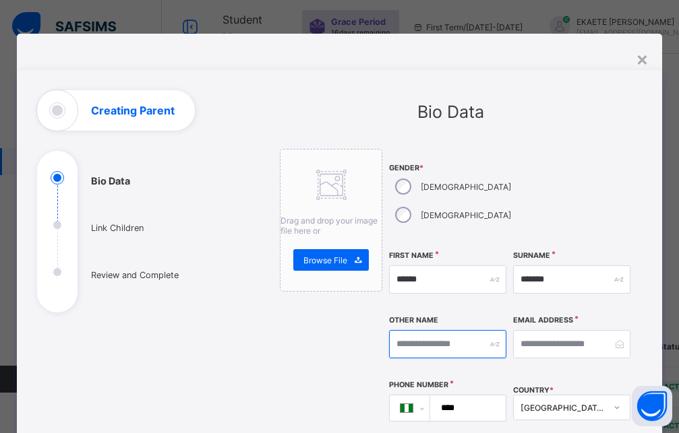
click at [431, 330] on input "text" at bounding box center [447, 344] width 117 height 28
click at [541, 330] on input "email" at bounding box center [571, 344] width 117 height 28
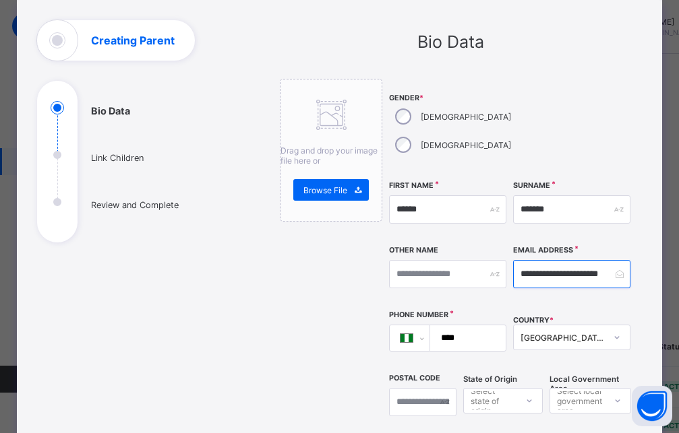
scroll to position [121, 0]
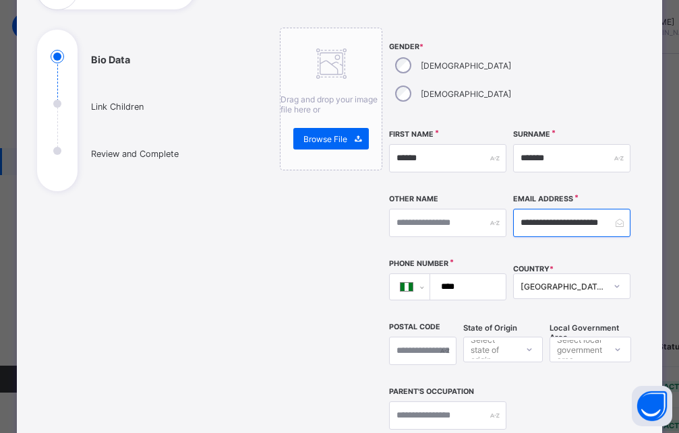
type input "**********"
click at [458, 274] on input "****" at bounding box center [465, 287] width 65 height 26
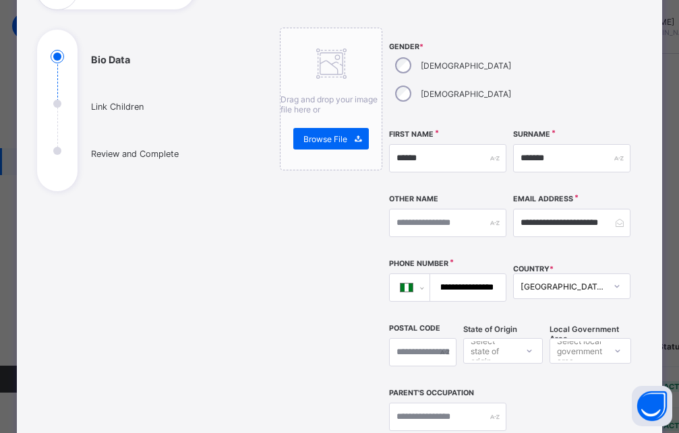
scroll to position [0, 26]
type input "**********"
click at [518, 338] on div "option Edo focused, 5 of 37. 37 results available. Use Up and Down to choose op…" at bounding box center [503, 351] width 80 height 26
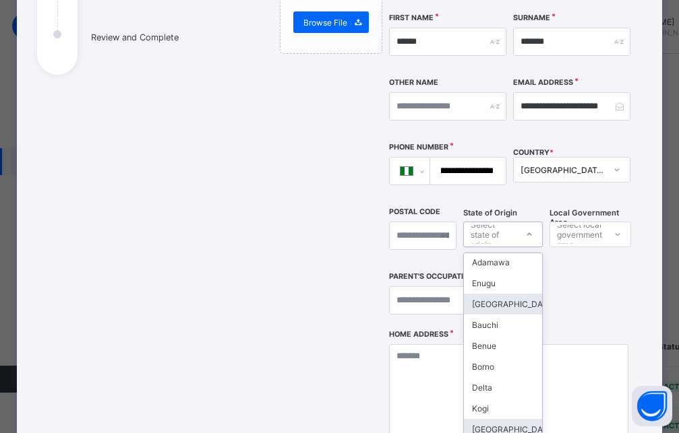
scroll to position [546, 0]
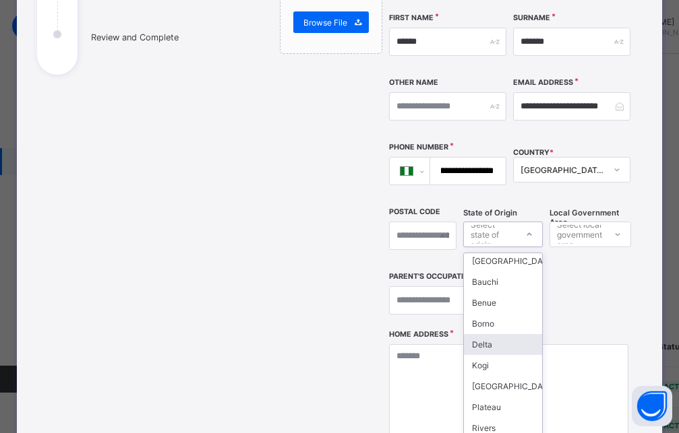
click at [477, 334] on div "Delta" at bounding box center [503, 344] width 78 height 21
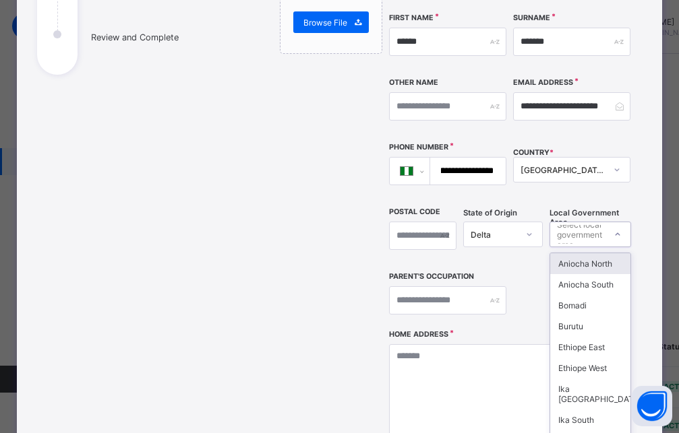
click at [595, 222] on div "Select local government area" at bounding box center [580, 235] width 47 height 26
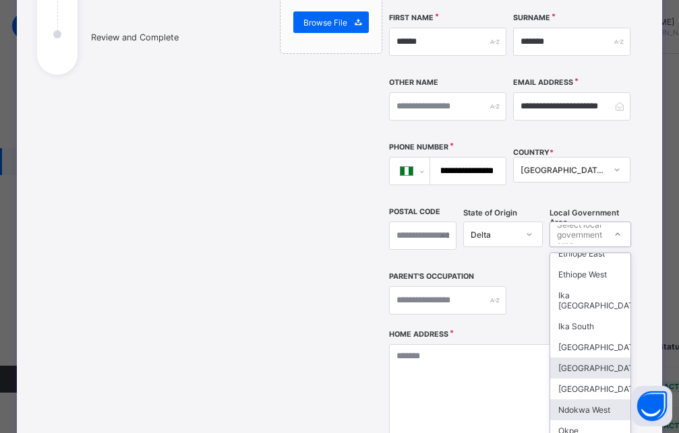
scroll to position [121, 0]
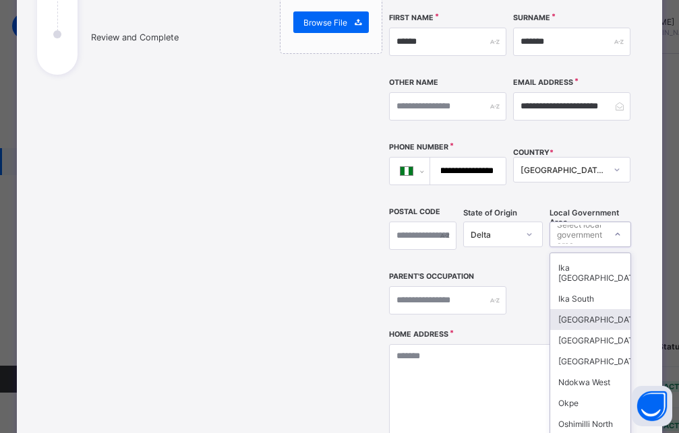
click at [595, 309] on div "Isoko North" at bounding box center [590, 319] width 80 height 21
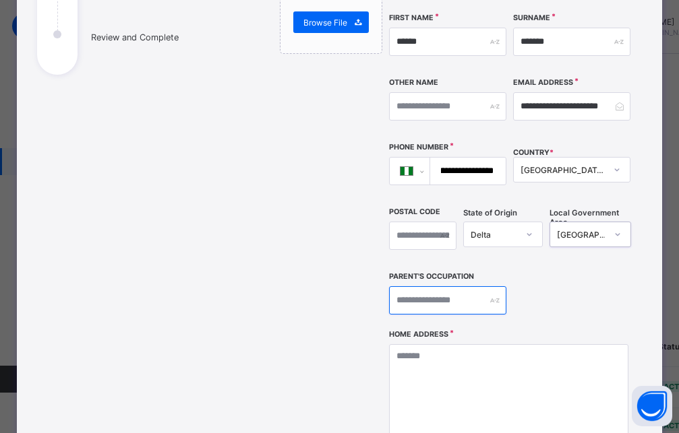
click at [466, 286] on input "text" at bounding box center [447, 300] width 117 height 28
type input "******"
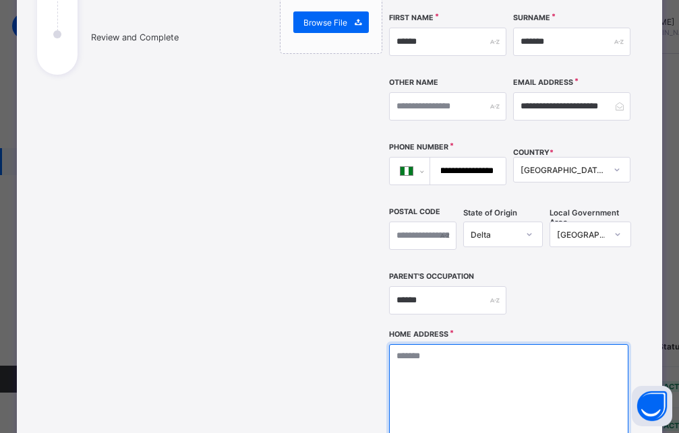
click at [412, 344] on textarea at bounding box center [508, 411] width 239 height 135
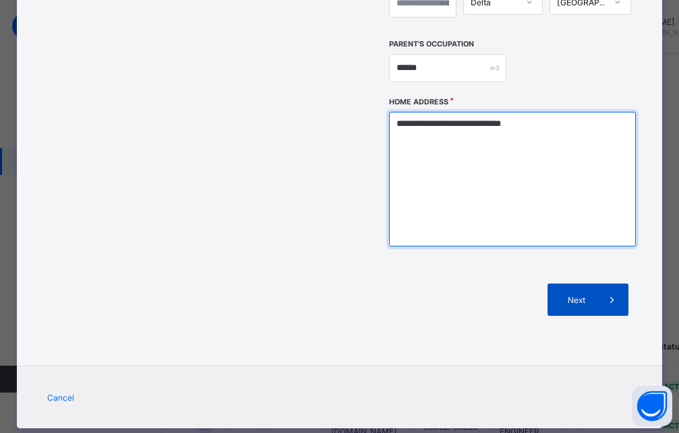
type textarea "**********"
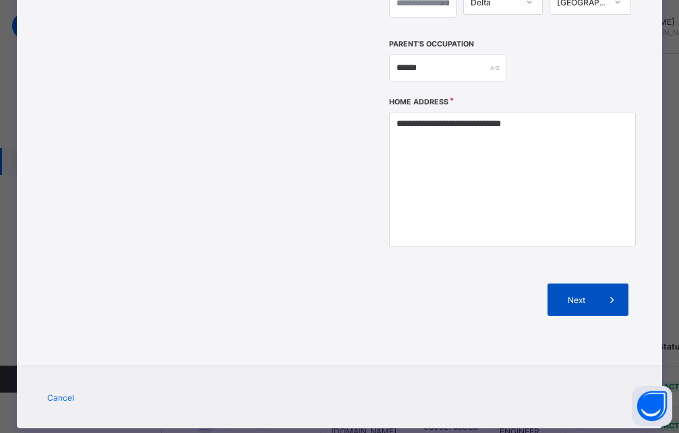
click at [572, 284] on div "Next" at bounding box center [587, 300] width 81 height 32
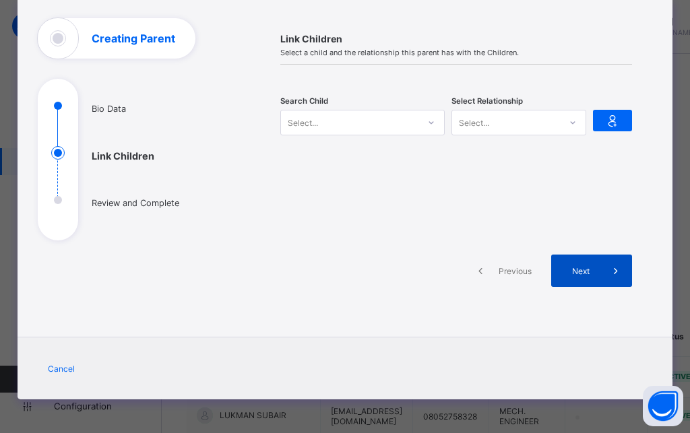
scroll to position [72, 0]
click at [420, 122] on div at bounding box center [431, 123] width 23 height 22
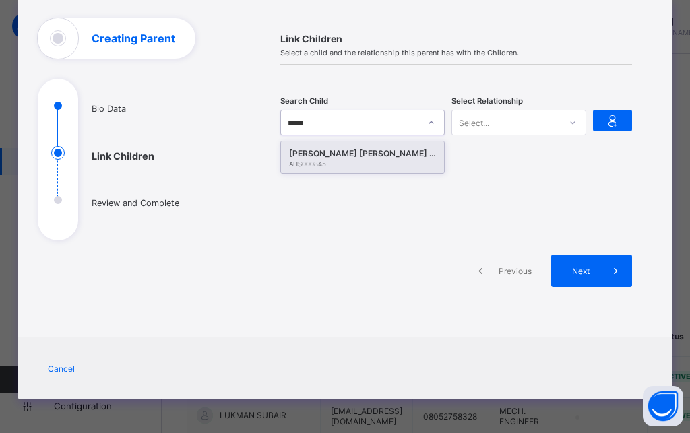
type input "******"
click at [399, 152] on div "DANIELLA OGHENEFEJIRO OSUETHA" at bounding box center [363, 153] width 148 height 13
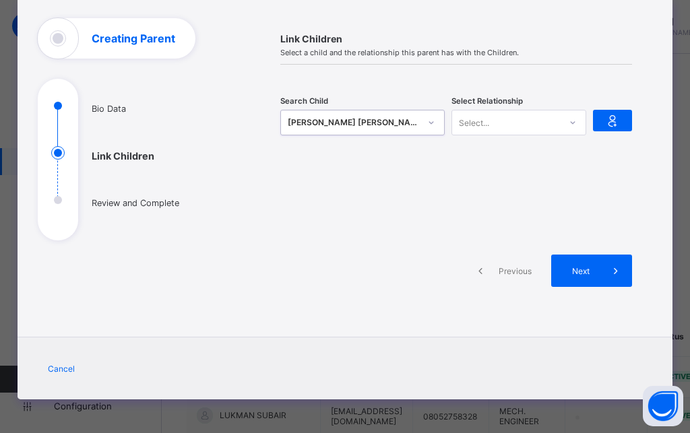
click at [464, 118] on div "Select..." at bounding box center [474, 123] width 30 height 26
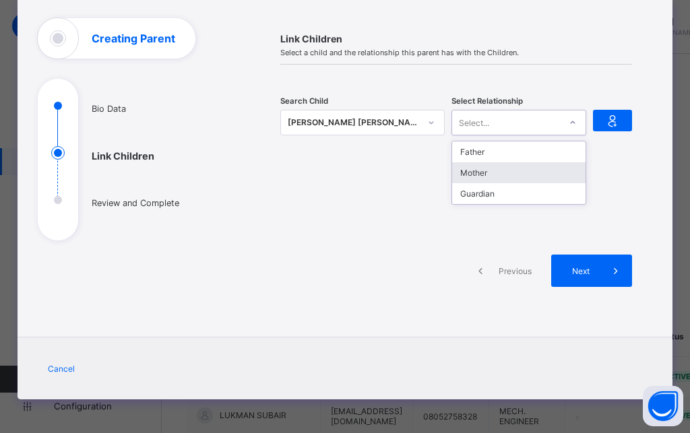
click at [462, 168] on div "Mother" at bounding box center [518, 172] width 133 height 21
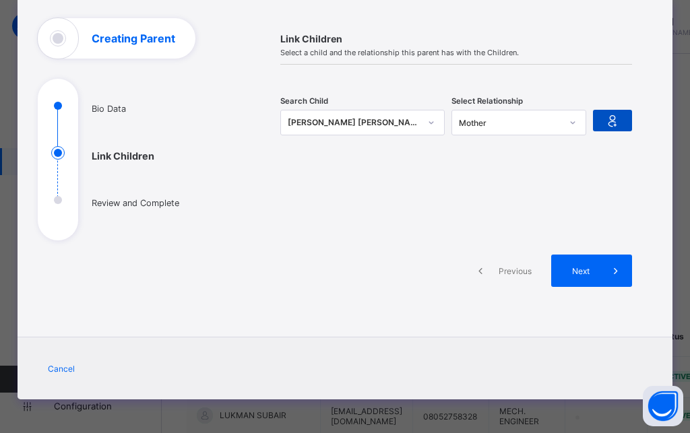
click at [613, 125] on icon at bounding box center [612, 121] width 19 height 16
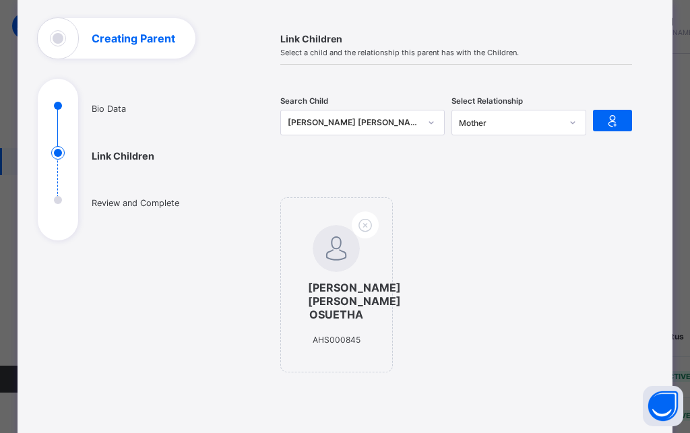
scroll to position [133, 0]
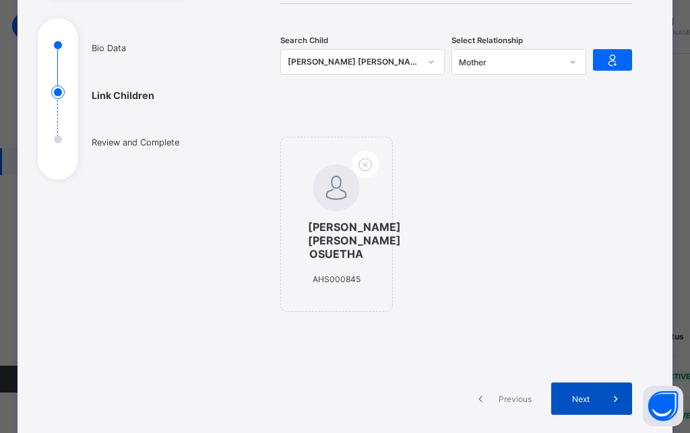
click at [574, 386] on div "Next" at bounding box center [591, 399] width 81 height 32
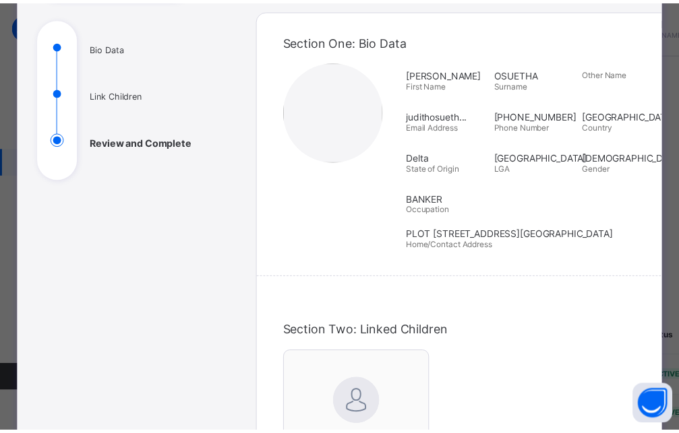
scroll to position [436, 0]
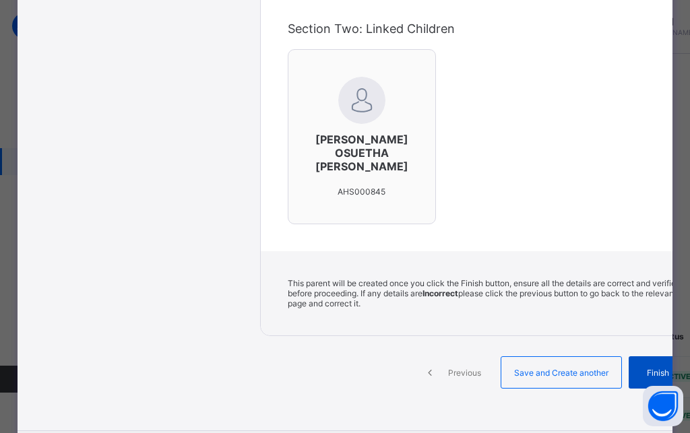
click at [629, 365] on div "Finish" at bounding box center [669, 373] width 81 height 32
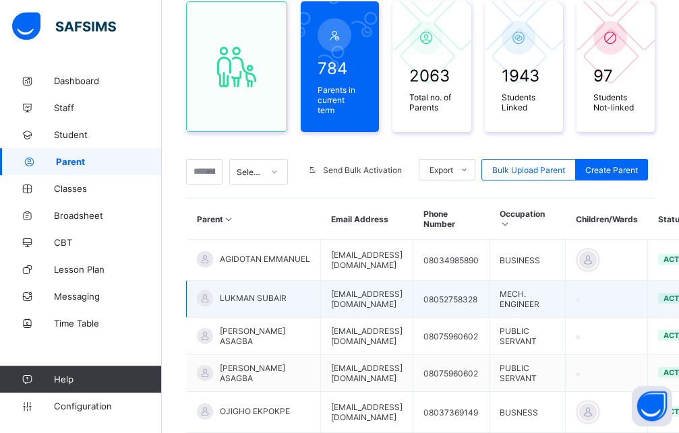
scroll to position [137, 0]
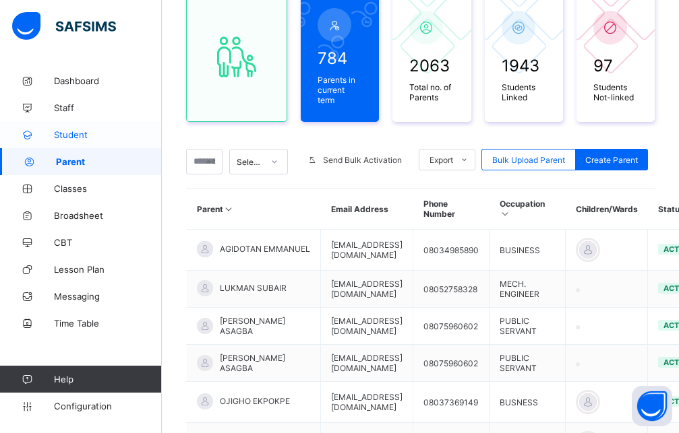
click at [67, 129] on span "Student" at bounding box center [108, 134] width 108 height 11
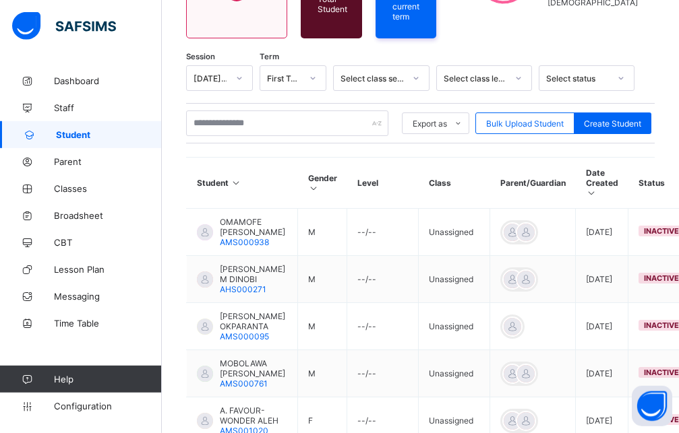
scroll to position [51, 0]
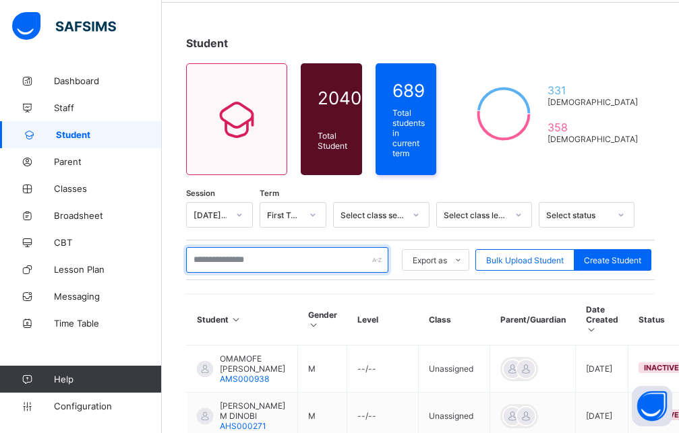
click at [291, 256] on input "text" at bounding box center [287, 260] width 202 height 26
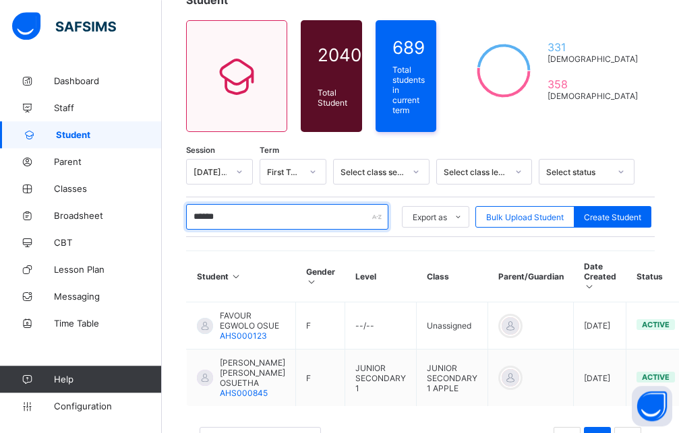
scroll to position [120, 0]
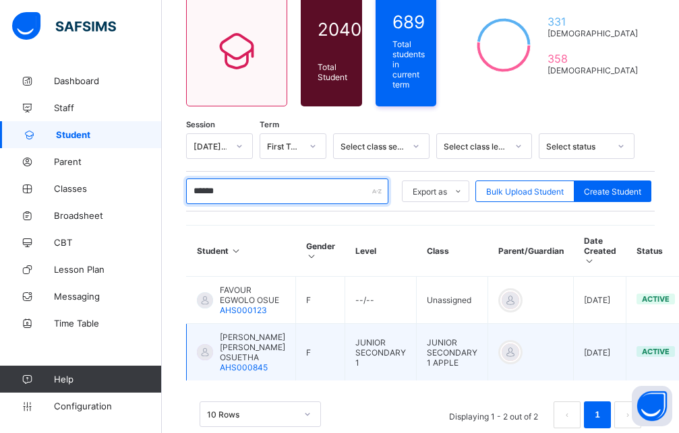
type input "******"
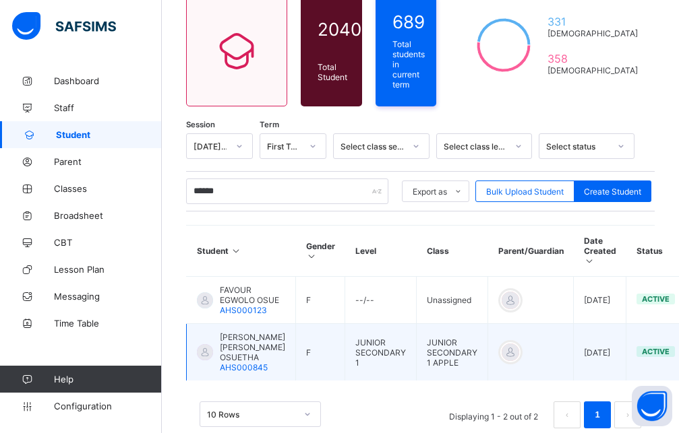
click at [239, 333] on span "DANIELLA OGHENEFEJIRO OSUETHA" at bounding box center [252, 347] width 65 height 30
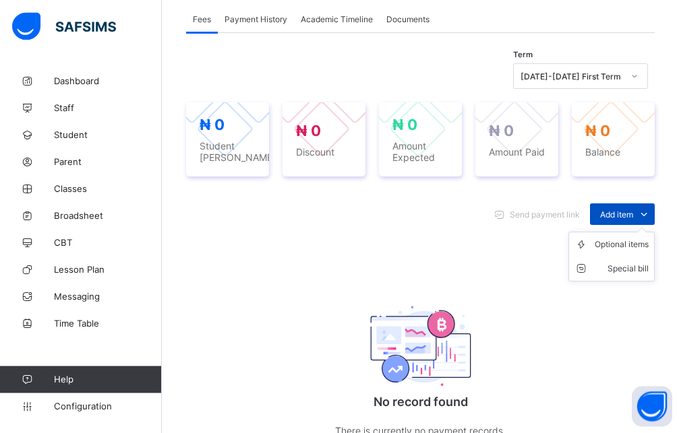
scroll to position [464, 0]
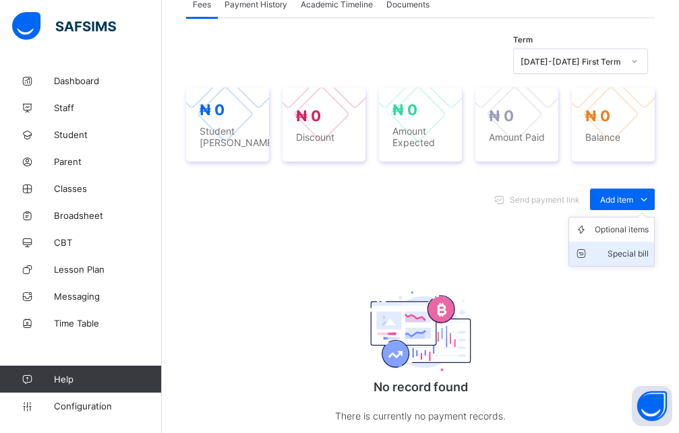
click at [642, 242] on li "Special bill" at bounding box center [611, 254] width 85 height 24
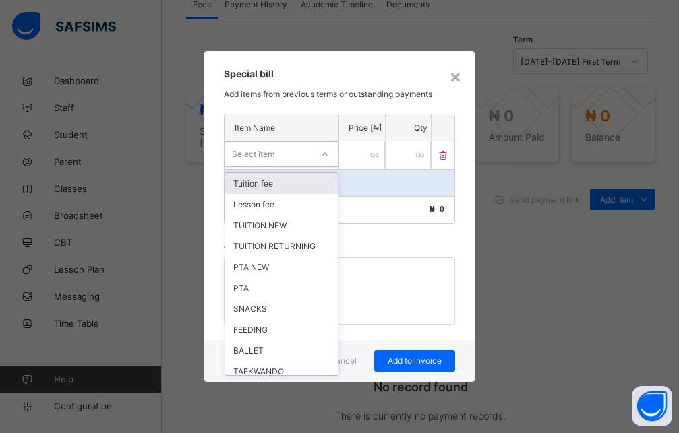
click at [327, 155] on icon at bounding box center [325, 154] width 8 height 13
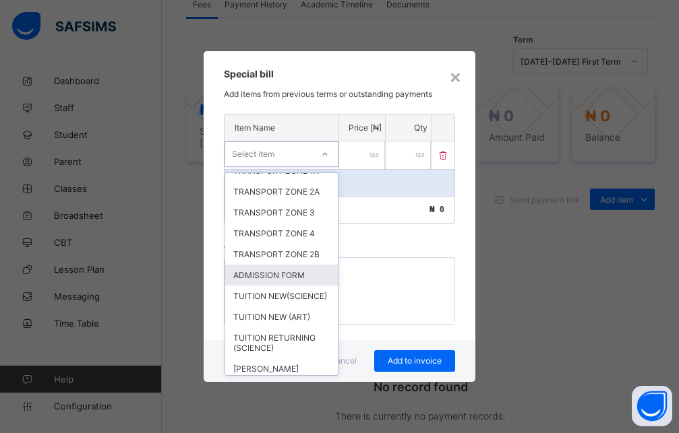
scroll to position [423, 0]
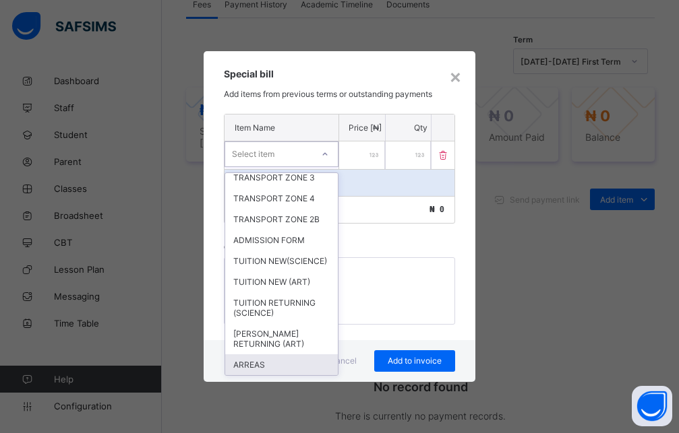
click at [270, 369] on div "ARREAS" at bounding box center [281, 365] width 113 height 21
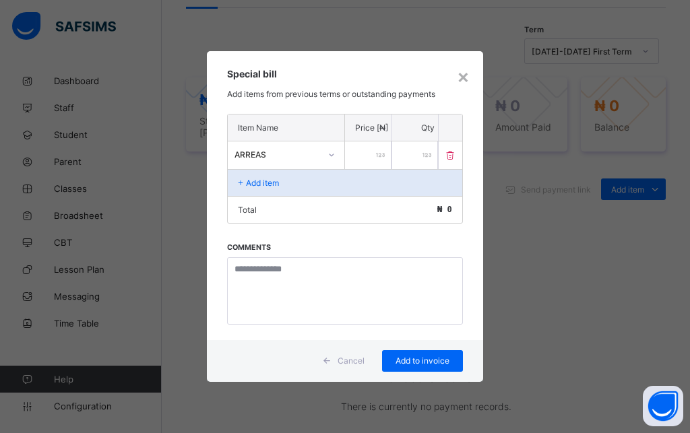
click at [371, 155] on input "number" at bounding box center [368, 156] width 47 height 28
type input "*****"
click at [464, 79] on div "×" at bounding box center [463, 76] width 13 height 23
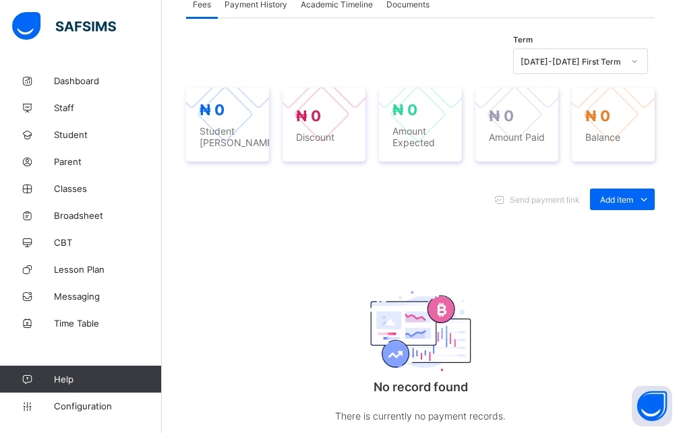
scroll to position [326, 0]
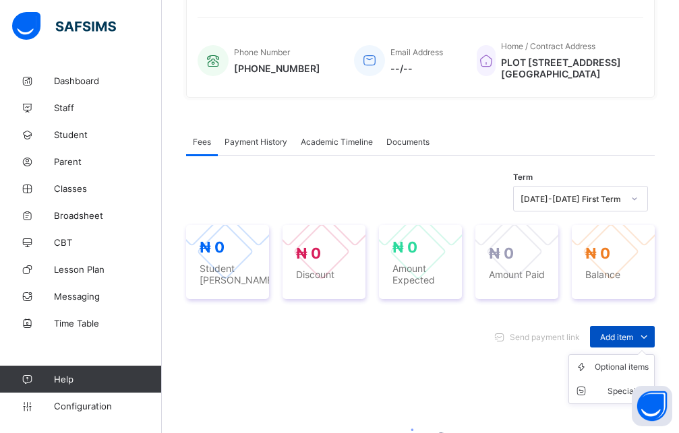
click at [633, 332] on span "Add item" at bounding box center [616, 337] width 33 height 10
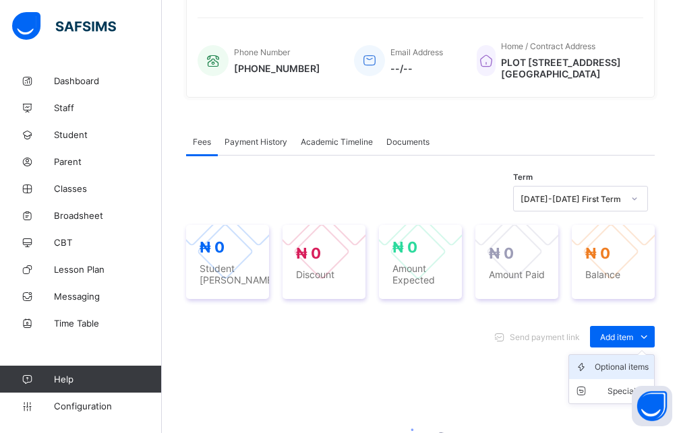
click at [627, 361] on div "Optional items" at bounding box center [621, 367] width 54 height 13
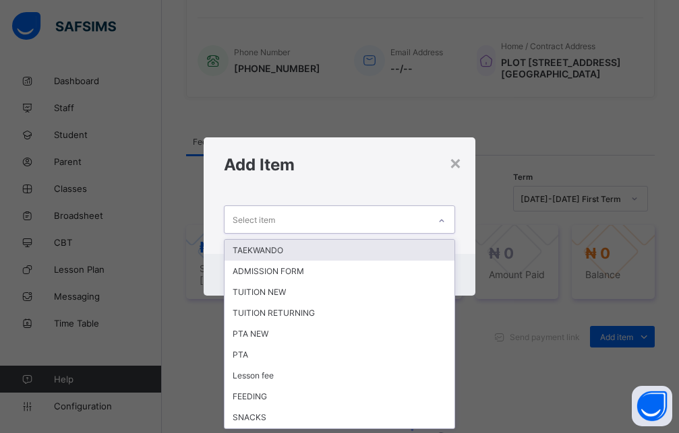
click at [442, 218] on icon at bounding box center [441, 220] width 8 height 13
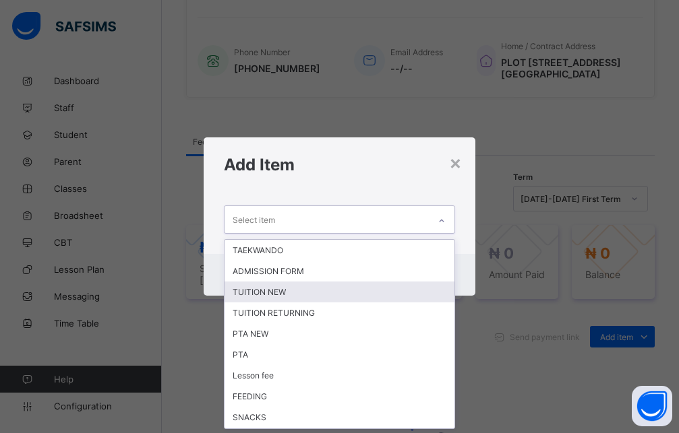
click at [307, 293] on div "TUITION NEW" at bounding box center [339, 292] width 230 height 21
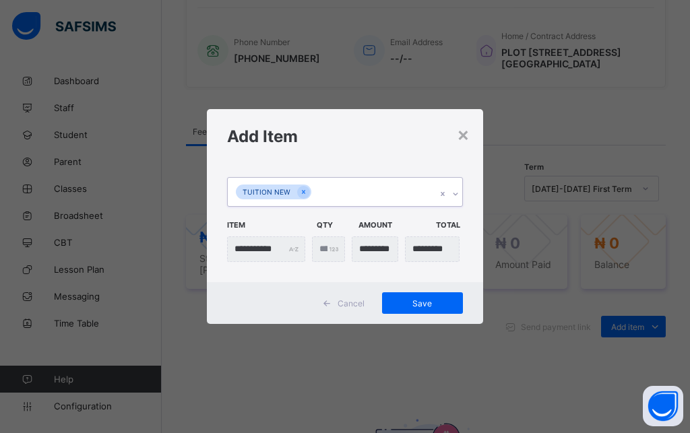
click at [452, 194] on icon at bounding box center [456, 193] width 8 height 13
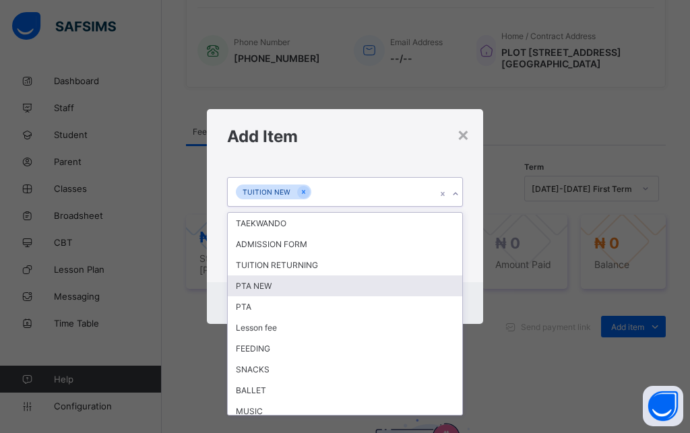
click at [272, 285] on div "PTA NEW" at bounding box center [345, 286] width 235 height 21
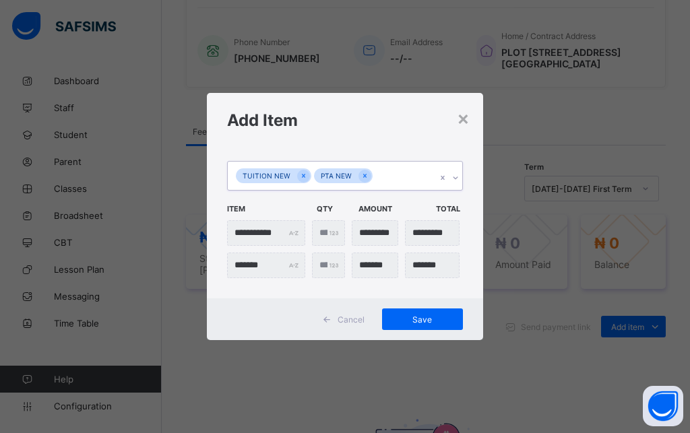
click at [456, 178] on icon at bounding box center [456, 177] width 8 height 13
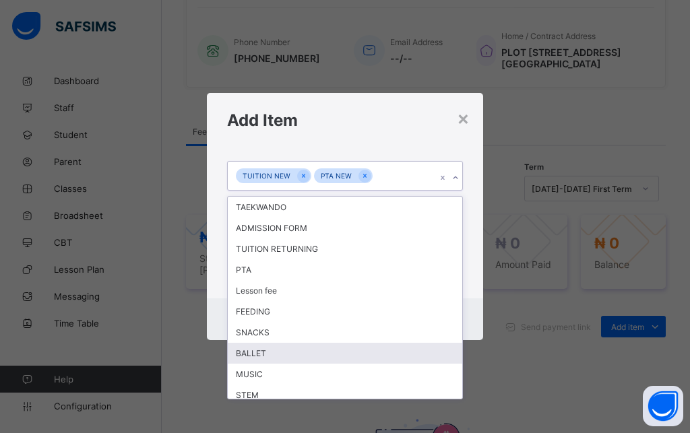
click at [264, 349] on div "BALLET" at bounding box center [345, 353] width 235 height 21
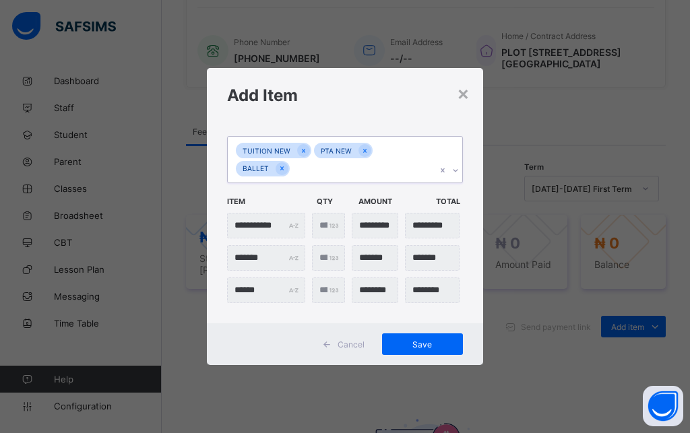
click at [451, 170] on div at bounding box center [456, 171] width 13 height 22
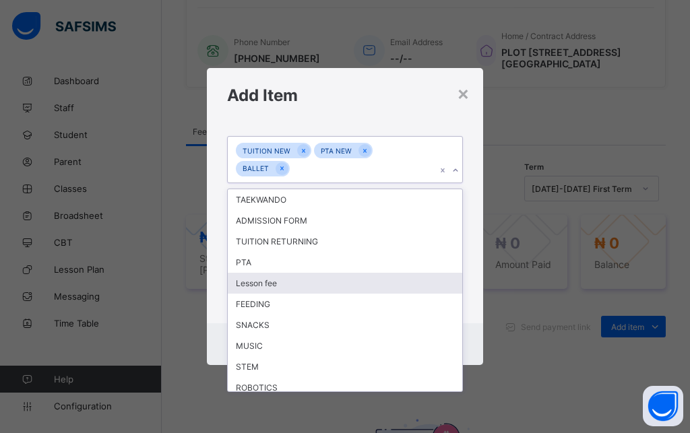
click at [278, 280] on div "Lesson fee" at bounding box center [345, 283] width 235 height 21
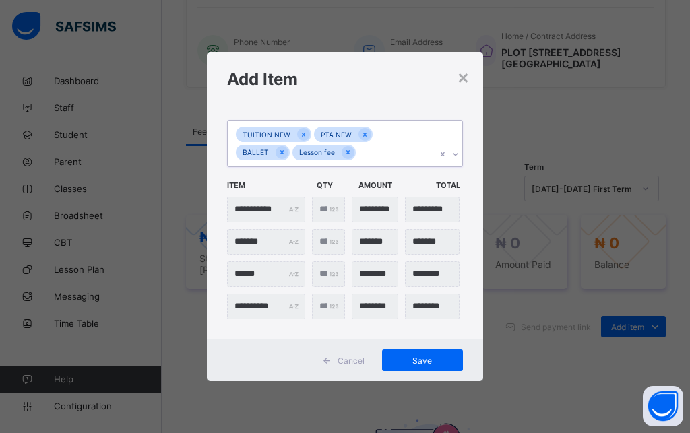
click at [456, 155] on icon at bounding box center [456, 155] width 5 height 3
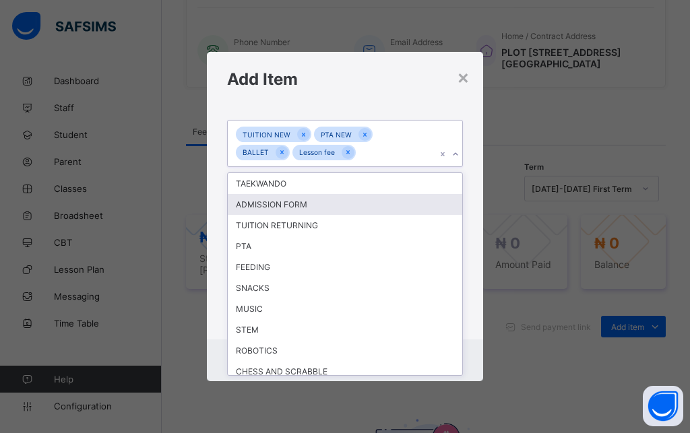
click at [288, 201] on div "ADMISSION FORM" at bounding box center [345, 204] width 235 height 21
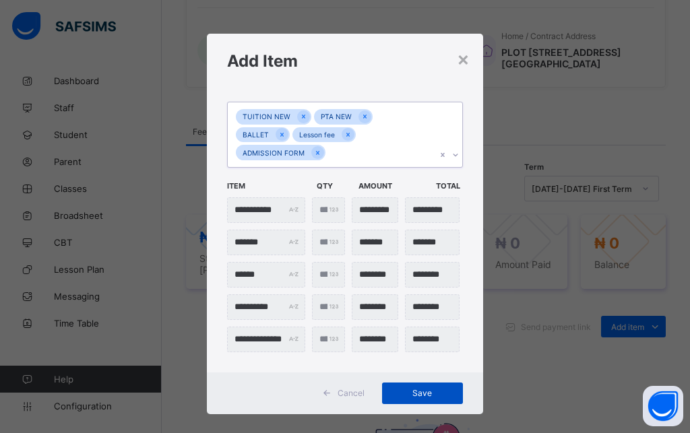
click at [428, 388] on span "Save" at bounding box center [422, 393] width 61 height 10
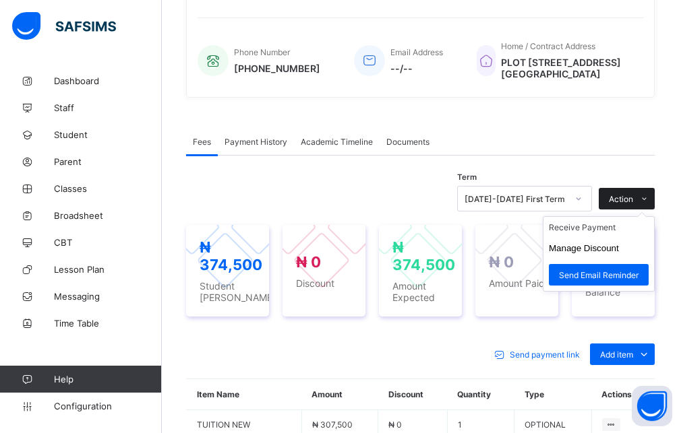
click at [633, 194] on span "Action" at bounding box center [621, 199] width 24 height 10
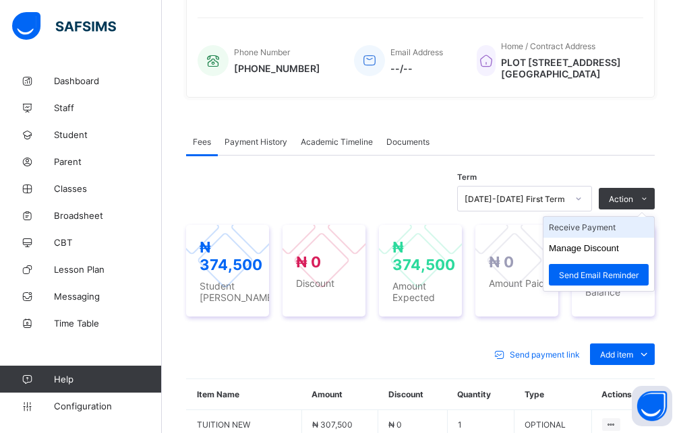
click at [619, 217] on li "Receive Payment" at bounding box center [598, 227] width 111 height 21
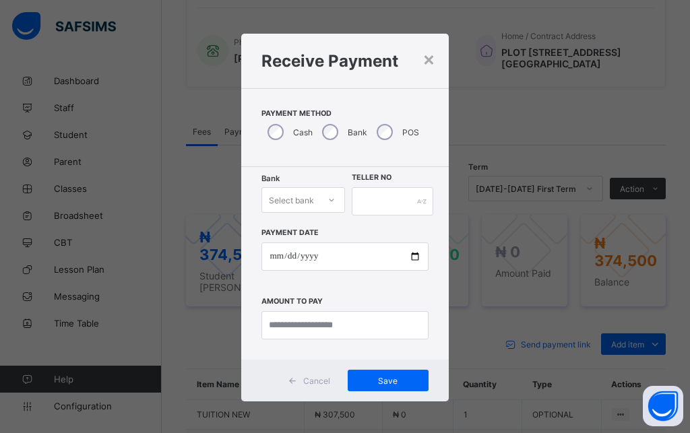
click at [320, 204] on div at bounding box center [331, 200] width 23 height 22
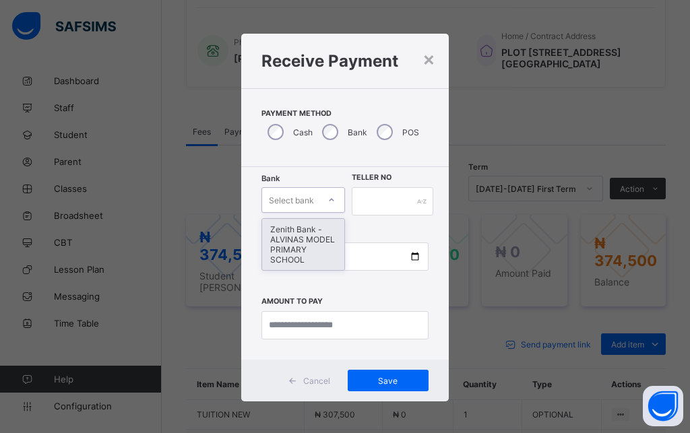
drag, startPoint x: 303, startPoint y: 242, endPoint x: 322, endPoint y: 225, distance: 25.8
click at [304, 239] on div "Zenith Bank - ALVINAS MODEL PRIMARY SCHOOL" at bounding box center [303, 244] width 82 height 51
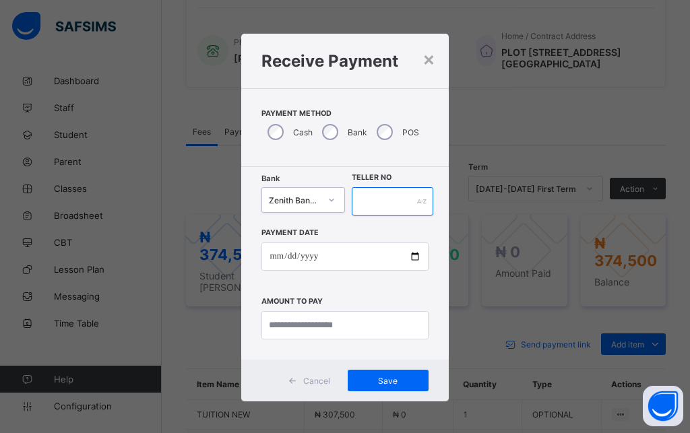
click at [365, 199] on input "text" at bounding box center [393, 201] width 82 height 28
type input "*******"
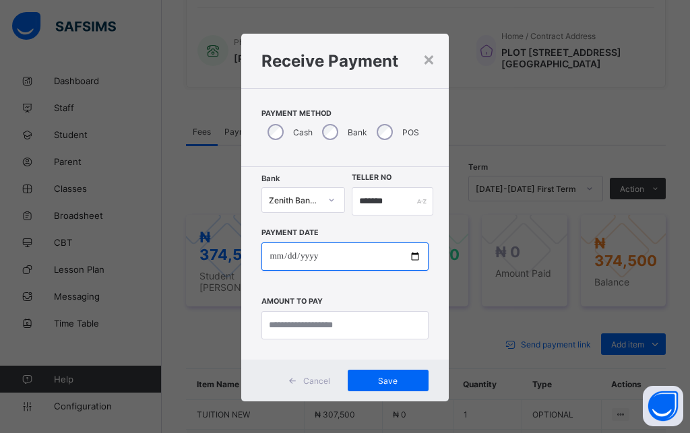
click at [272, 261] on input "date" at bounding box center [344, 257] width 166 height 28
type input "**********"
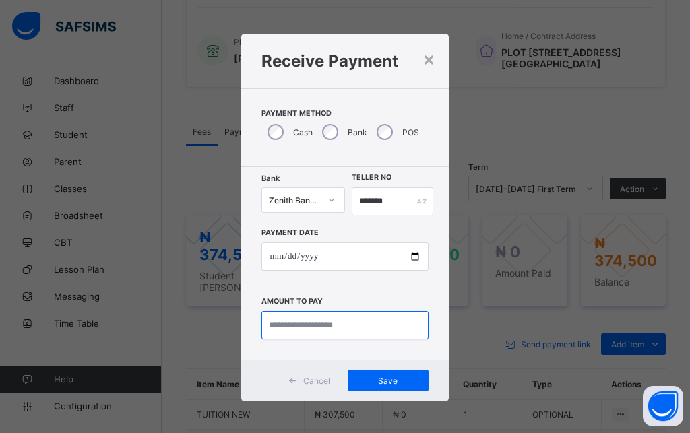
click at [343, 324] on input "currency" at bounding box center [344, 325] width 166 height 28
type input "********"
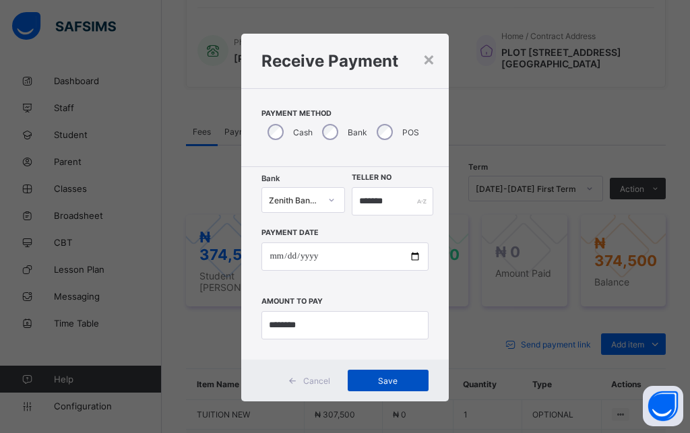
click at [404, 386] on span "Save" at bounding box center [388, 381] width 61 height 10
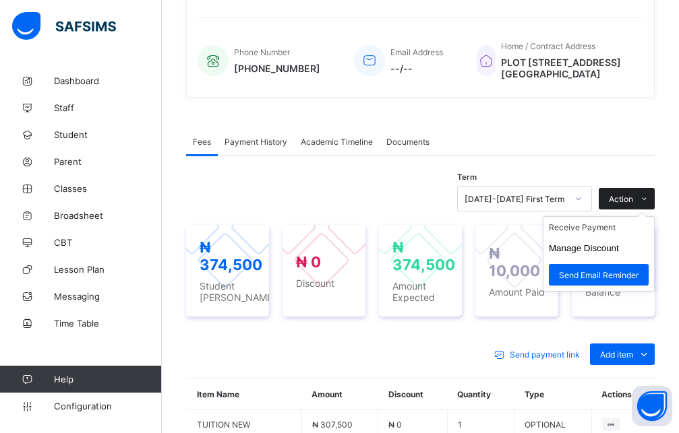
click at [649, 195] on icon at bounding box center [644, 199] width 10 height 9
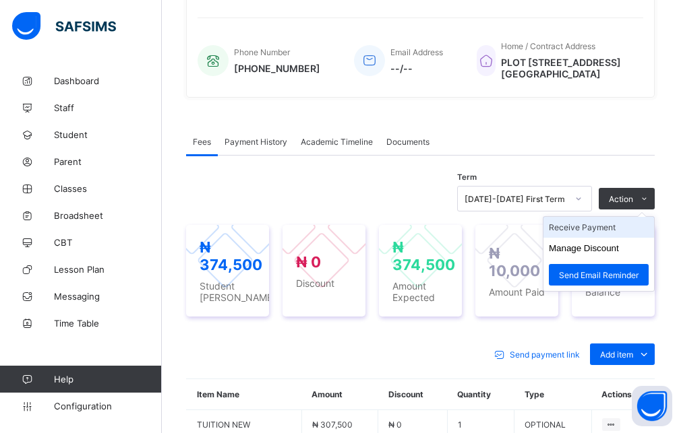
click at [623, 217] on li "Receive Payment" at bounding box center [598, 227] width 111 height 21
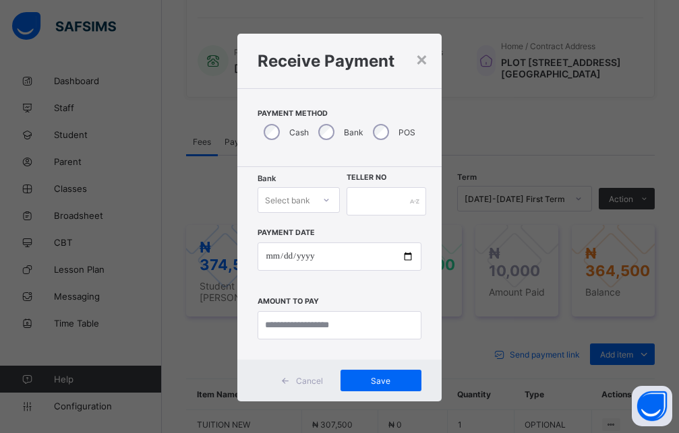
click at [313, 206] on div at bounding box center [326, 200] width 26 height 24
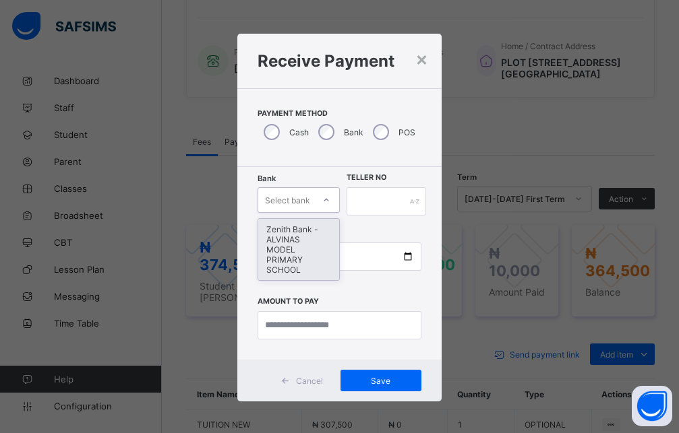
click at [272, 238] on div "Zenith Bank - ALVINAS MODEL PRIMARY SCHOOL" at bounding box center [298, 249] width 80 height 61
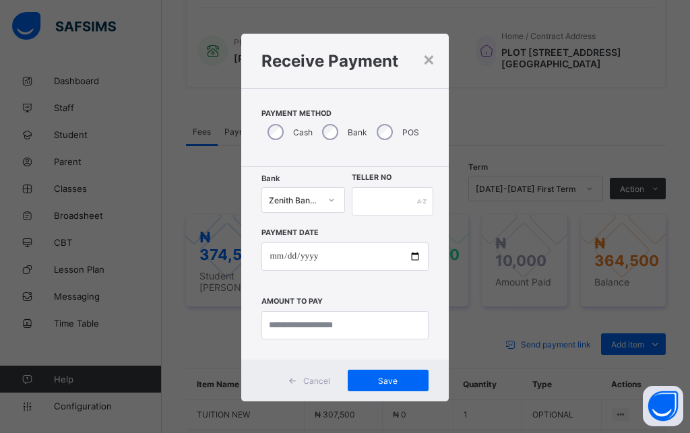
click at [412, 204] on div at bounding box center [393, 201] width 82 height 28
click at [373, 210] on input "text" at bounding box center [393, 201] width 82 height 28
type input "********"
click at [270, 261] on input "date" at bounding box center [344, 257] width 166 height 28
type input "**********"
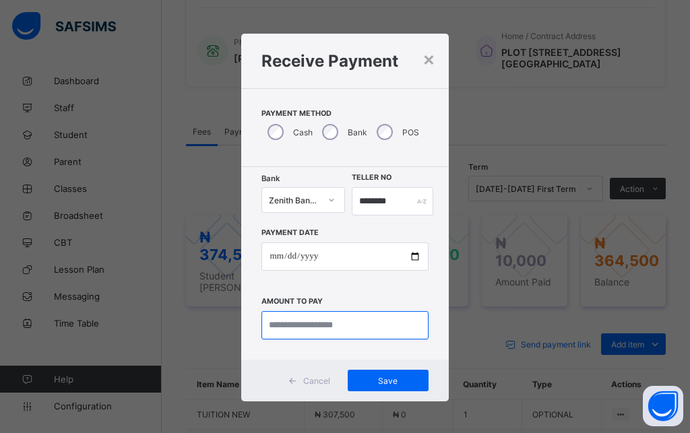
click at [297, 325] on input "currency" at bounding box center [344, 325] width 166 height 28
click at [293, 327] on input "currency" at bounding box center [344, 325] width 166 height 28
type input "*********"
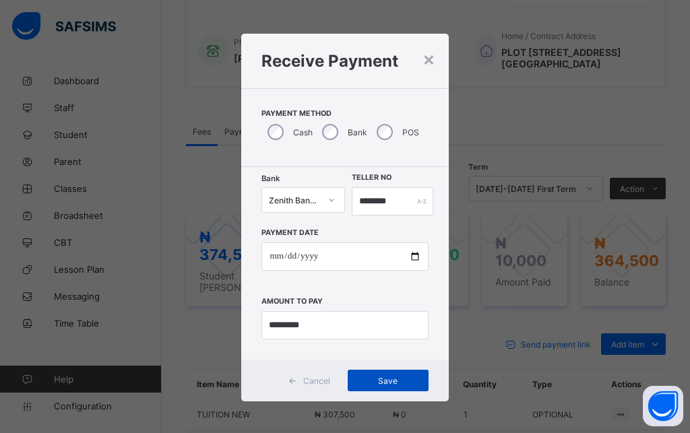
click at [390, 386] on div "Save" at bounding box center [388, 381] width 81 height 22
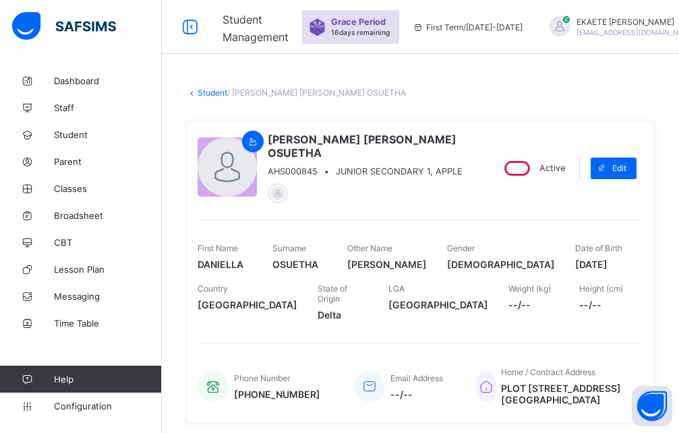
click at [194, 96] on icon at bounding box center [191, 93] width 11 height 10
click at [208, 95] on link "Student" at bounding box center [212, 93] width 30 height 10
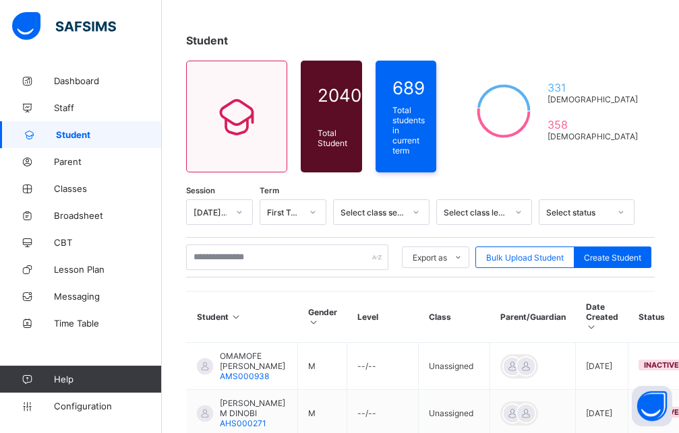
scroll to position [51, 0]
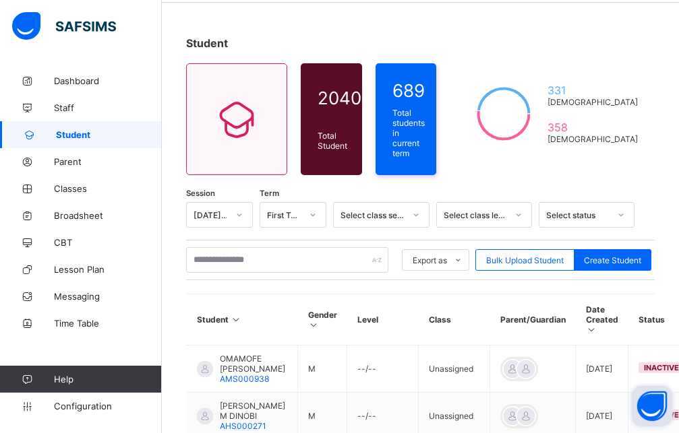
click at [643, 408] on button "Open asap" at bounding box center [652, 406] width 40 height 40
click at [660, 412] on button "Open asap" at bounding box center [652, 406] width 40 height 40
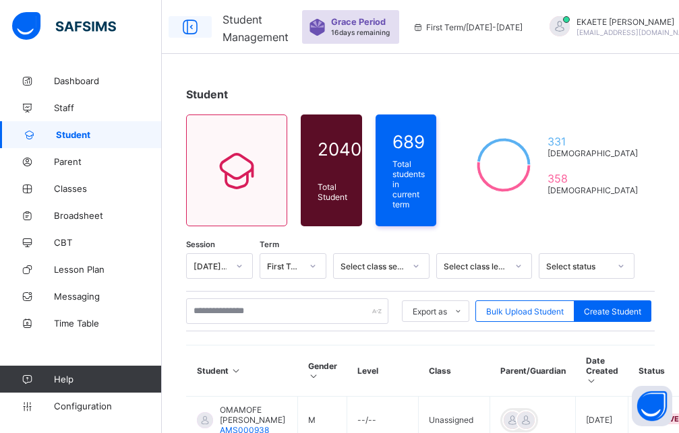
click at [184, 24] on icon at bounding box center [190, 28] width 23 height 20
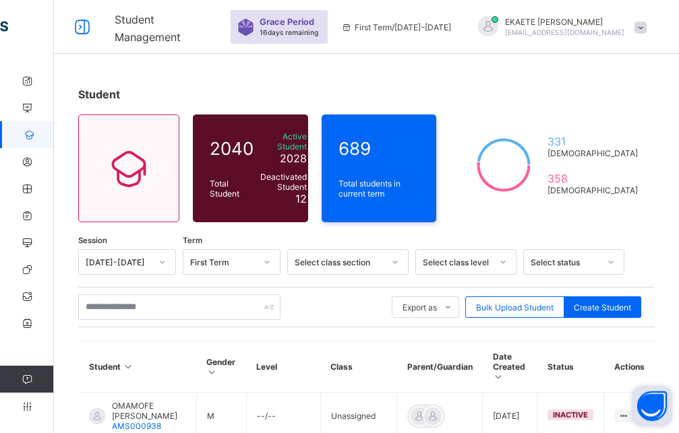
click at [654, 406] on button "Open asap" at bounding box center [652, 406] width 40 height 40
click at [653, 405] on button "Open asap" at bounding box center [652, 406] width 40 height 40
click at [654, 409] on button "Open asap" at bounding box center [652, 406] width 40 height 40
click at [648, 406] on button "Open asap" at bounding box center [652, 406] width 40 height 40
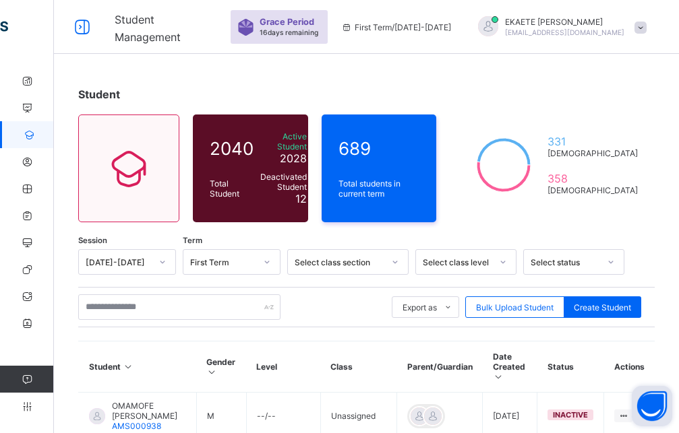
click at [648, 406] on button "Open asap" at bounding box center [652, 406] width 40 height 40
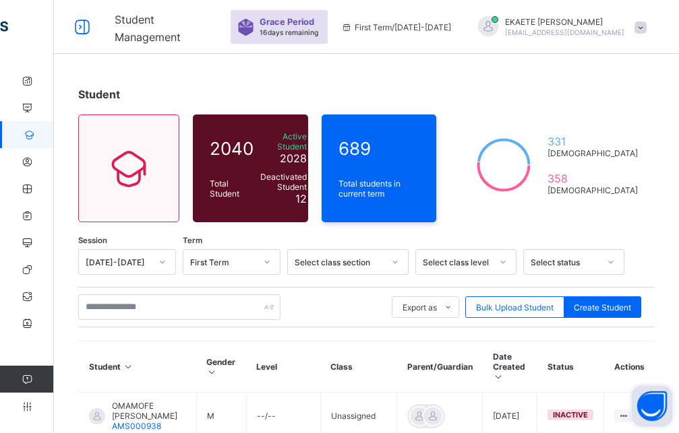
click at [648, 406] on button "Open asap" at bounding box center [652, 406] width 40 height 40
click at [632, 414] on button "Open asap" at bounding box center [652, 406] width 40 height 40
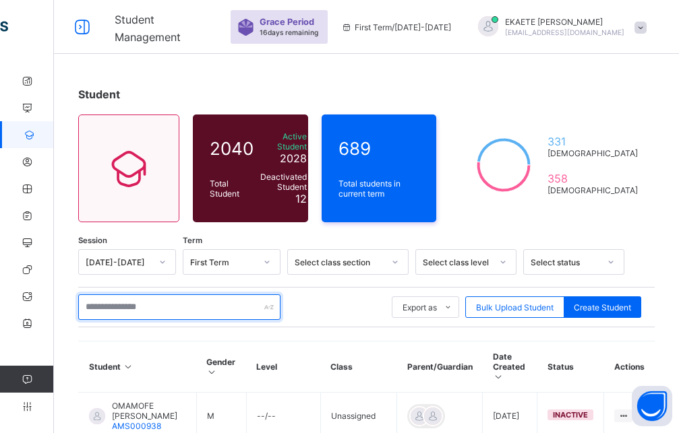
click at [115, 302] on input "text" at bounding box center [179, 308] width 202 height 26
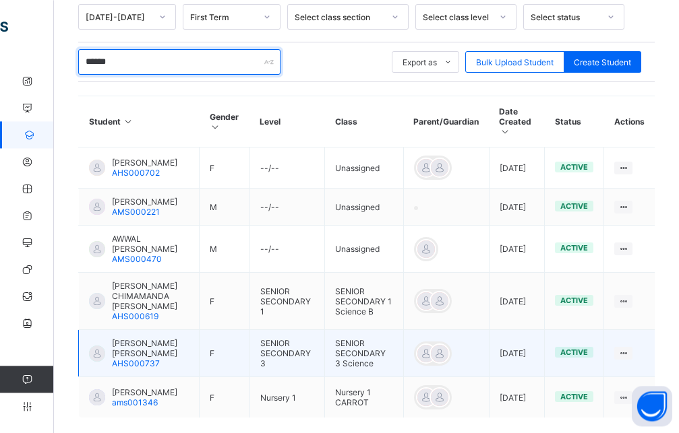
scroll to position [275, 0]
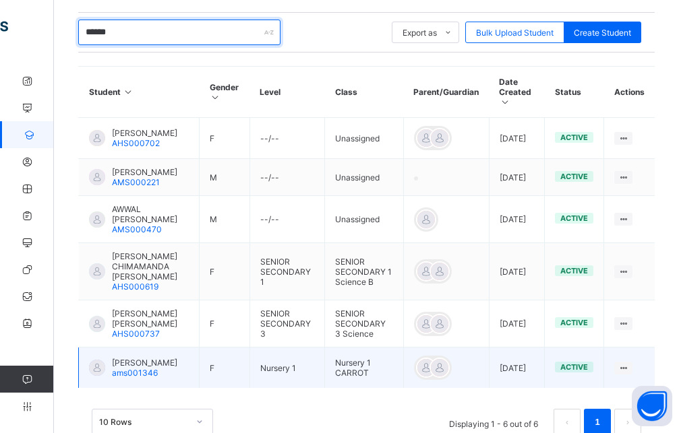
type input "******"
click at [155, 368] on span "AISHA JAJERE MOHAMMRD" at bounding box center [144, 363] width 65 height 10
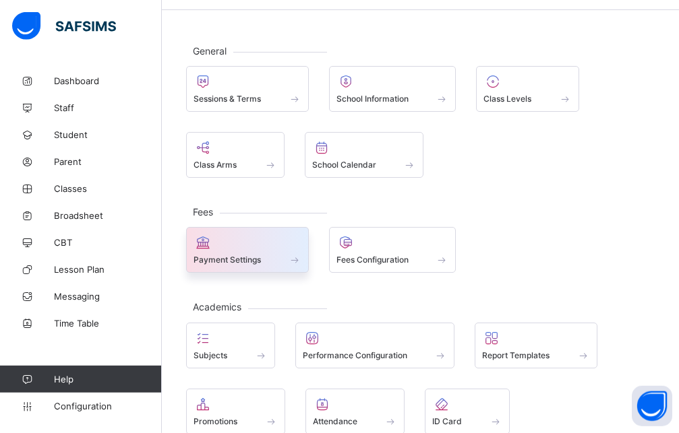
scroll to position [69, 0]
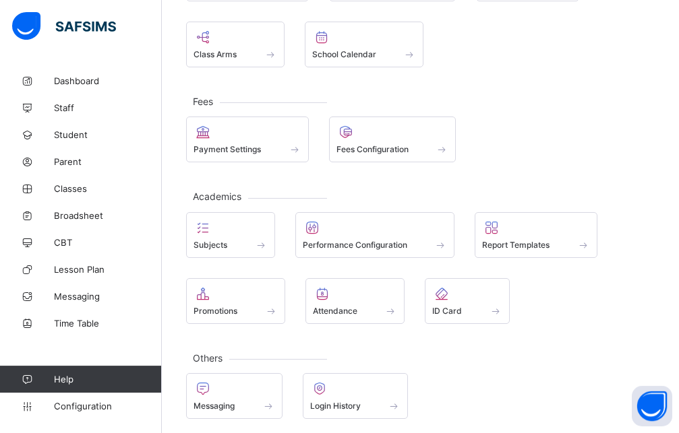
scroll to position [160, 0]
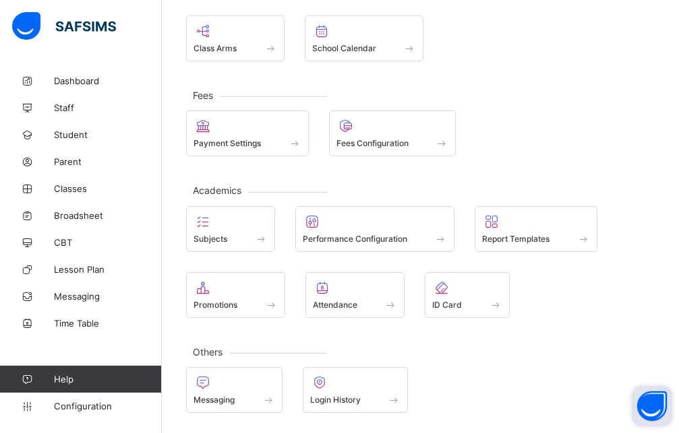
click at [657, 414] on button "Open asap" at bounding box center [652, 406] width 40 height 40
click at [477, 31] on div "Sessions & Terms School Information Class Levels Class Arms School Calendar" at bounding box center [420, 5] width 468 height 112
click at [648, 408] on button "Open asap" at bounding box center [652, 406] width 40 height 40
click at [661, 412] on button "Open asap" at bounding box center [652, 406] width 40 height 40
click at [658, 411] on button "Open asap" at bounding box center [652, 406] width 40 height 40
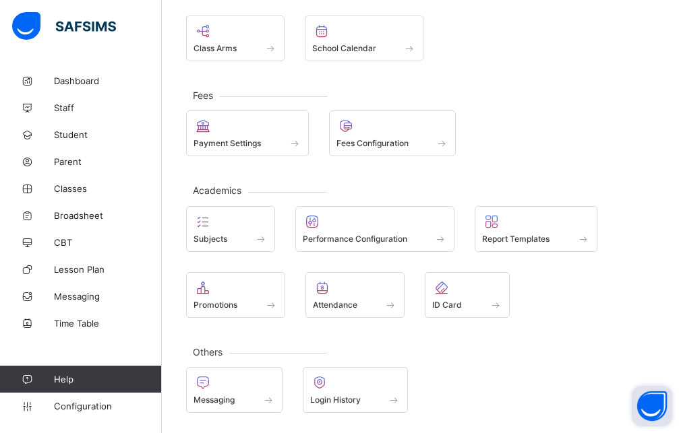
click at [656, 416] on button "Open asap" at bounding box center [652, 406] width 40 height 40
click at [656, 406] on button "Open asap" at bounding box center [652, 406] width 40 height 40
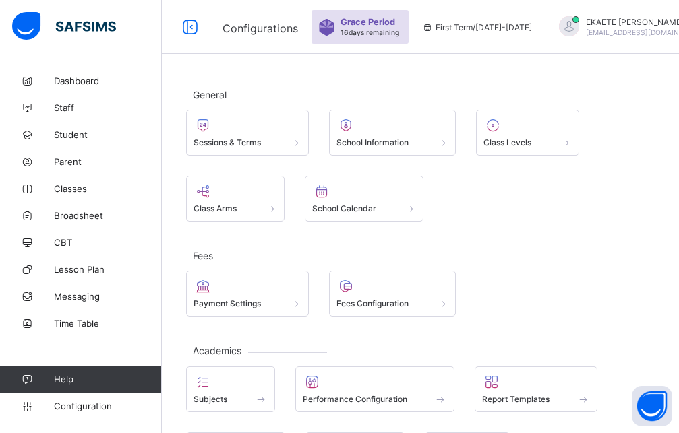
scroll to position [160, 0]
